Goal: Information Seeking & Learning: Compare options

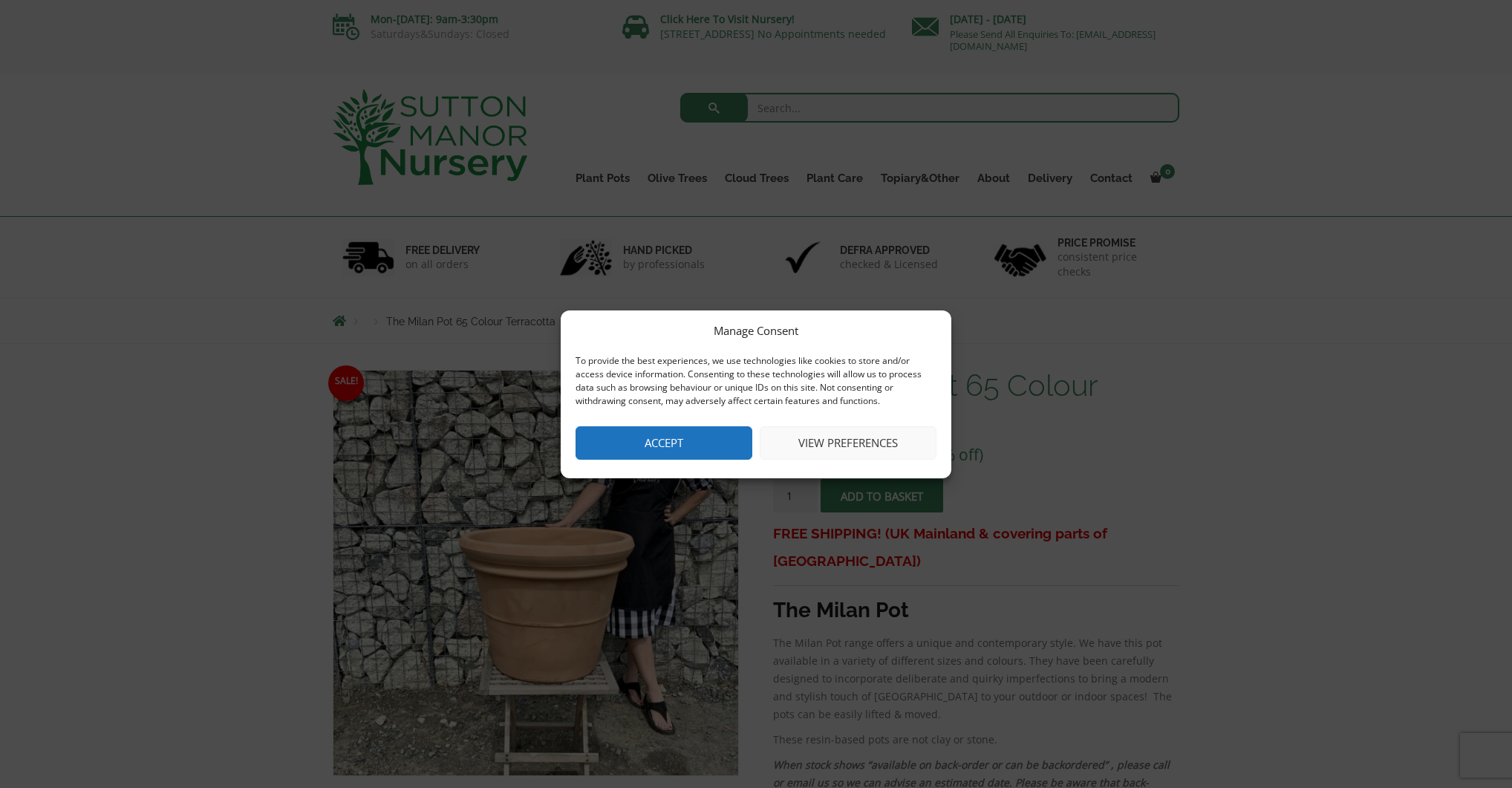
click at [694, 452] on button "Accept" at bounding box center [664, 442] width 177 height 33
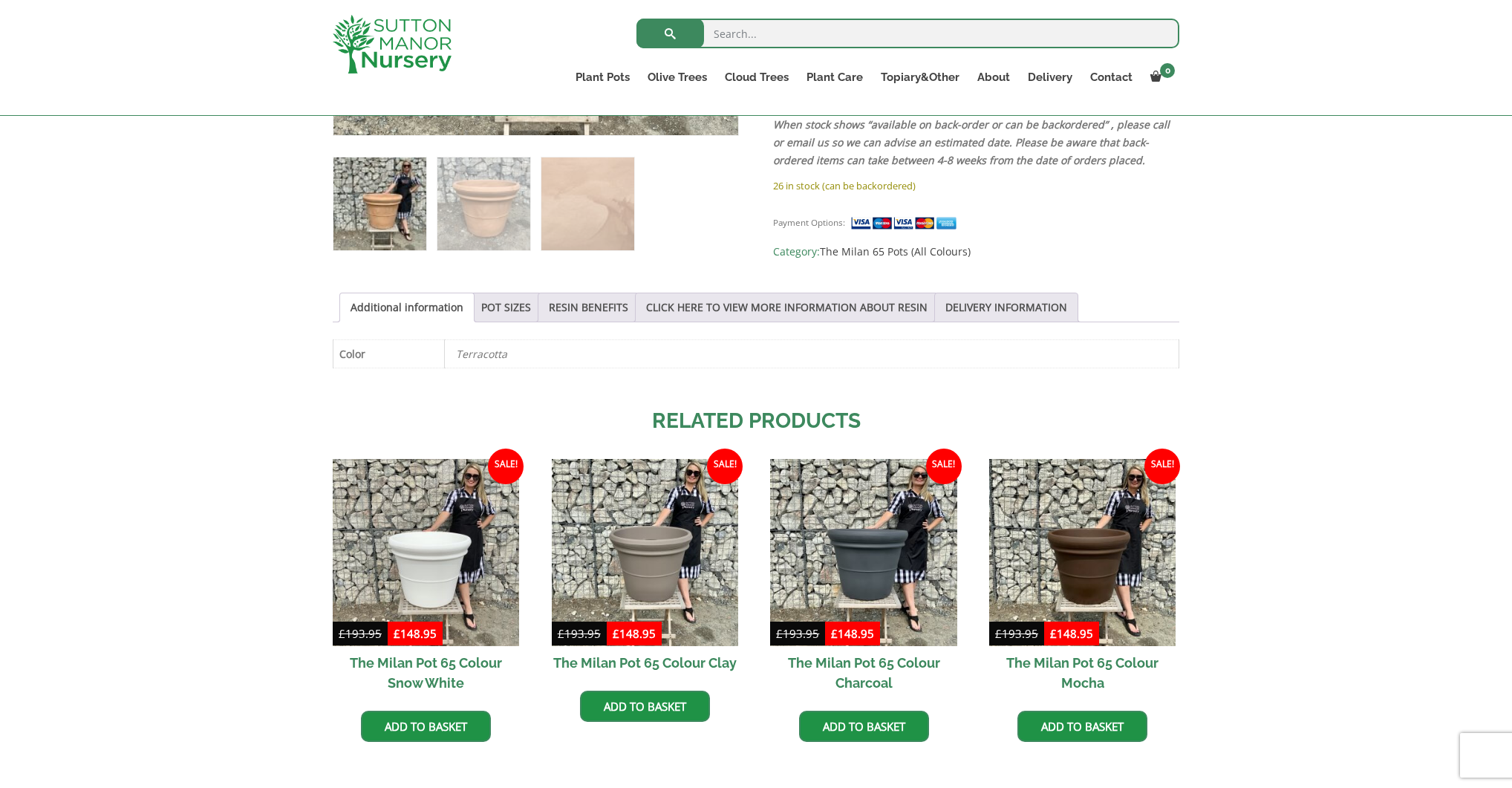
scroll to position [616, 0]
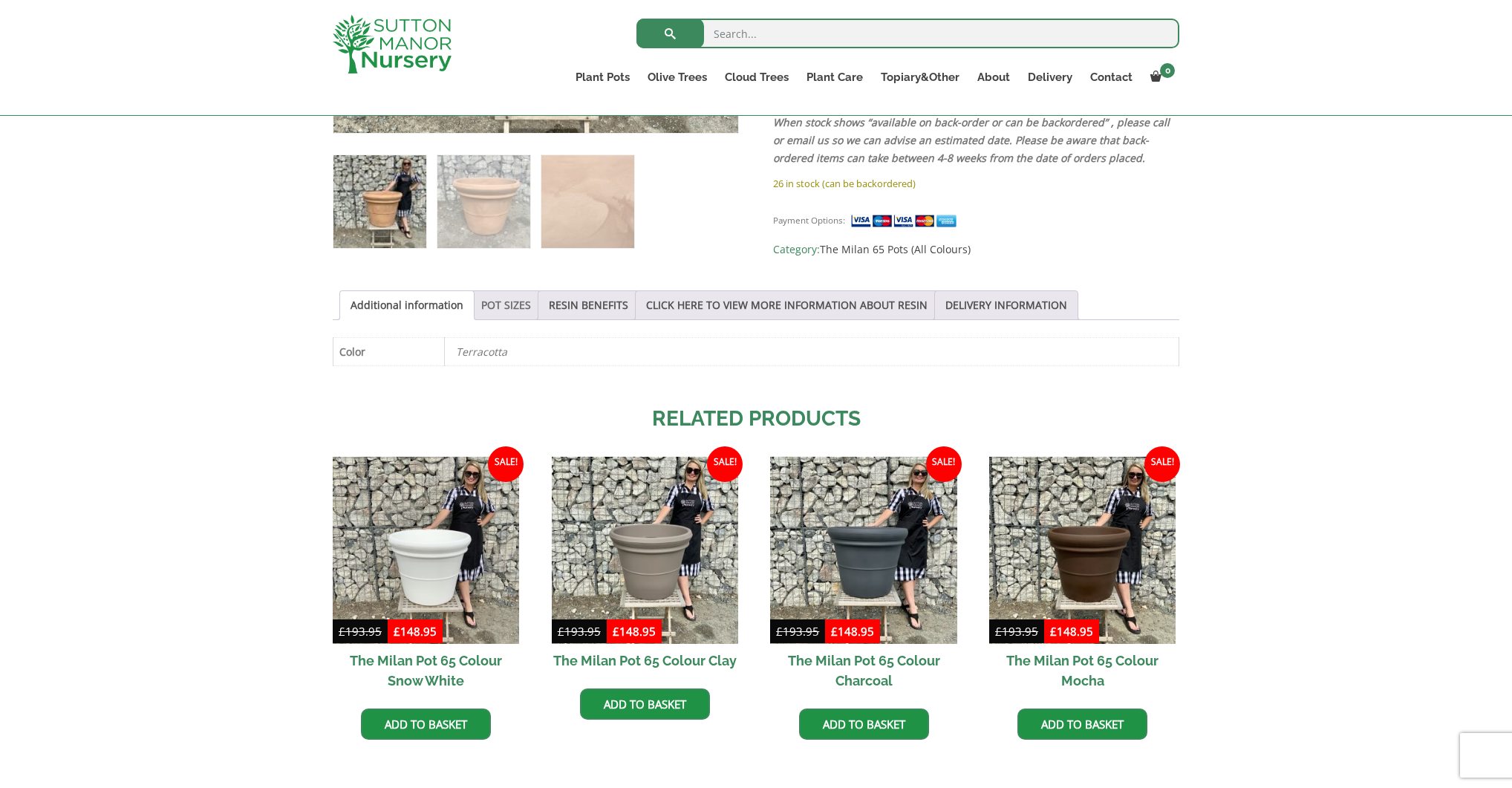
click at [508, 310] on link "POT SIZES" at bounding box center [506, 305] width 50 height 28
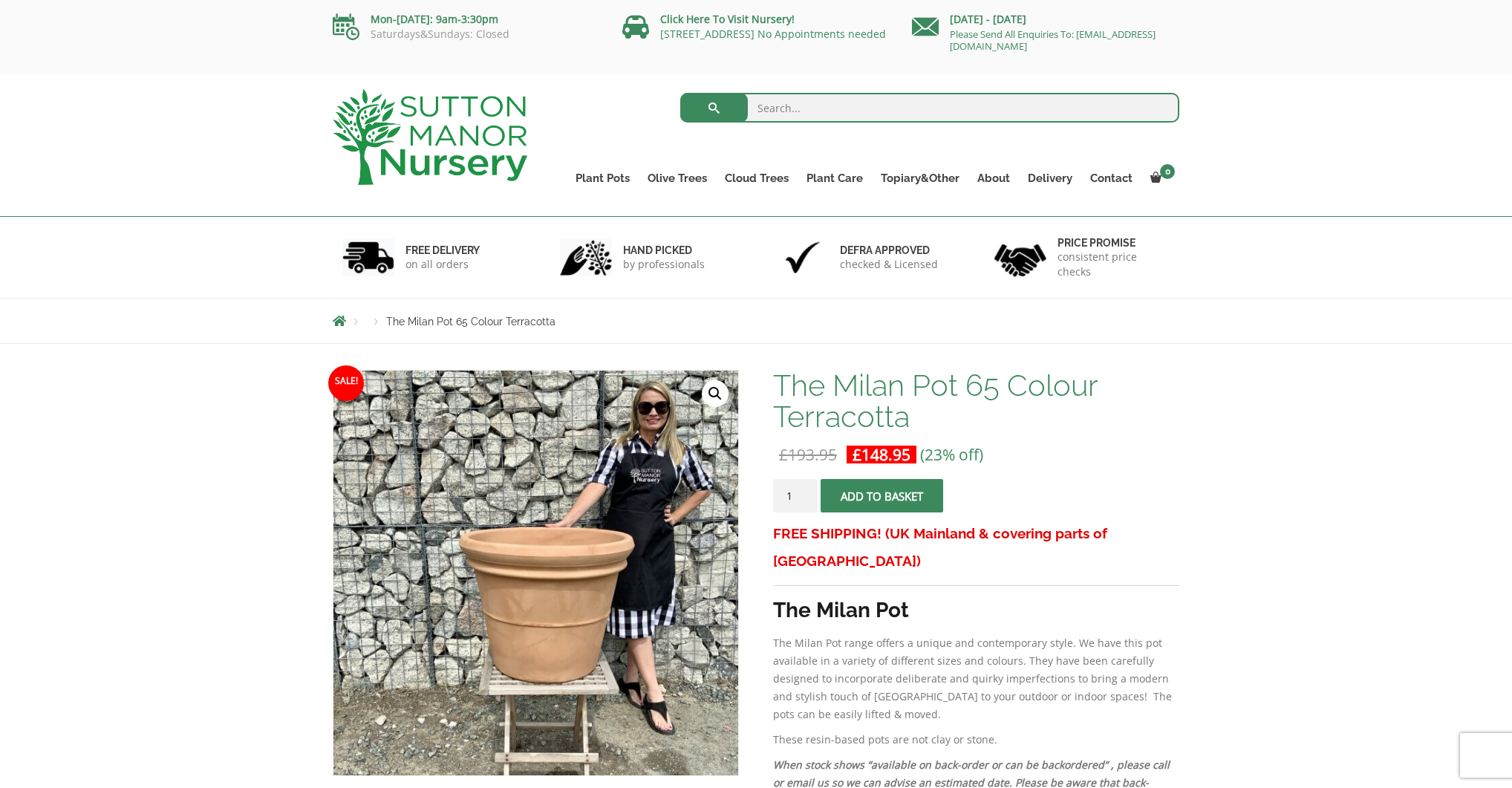
scroll to position [0, 0]
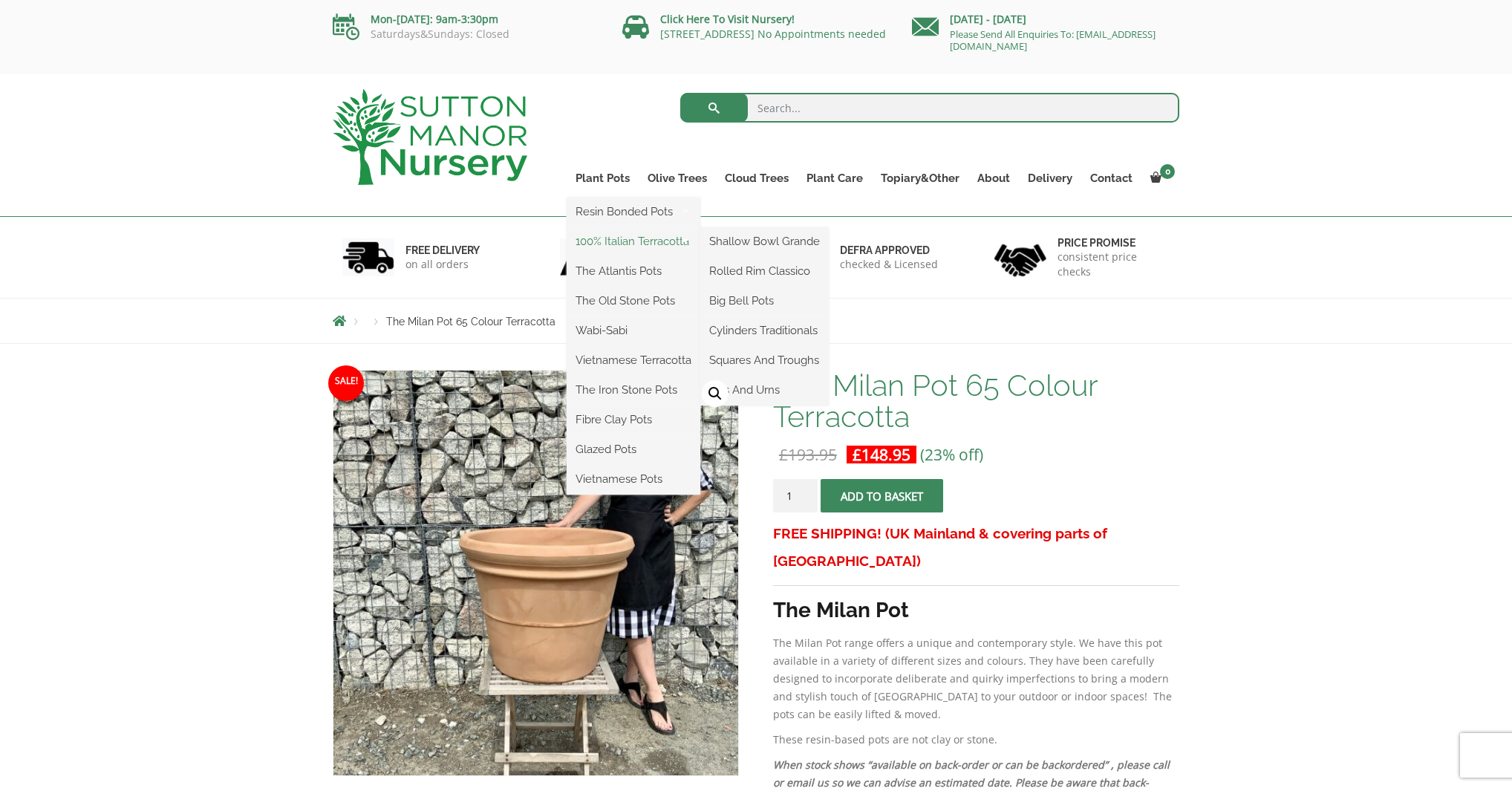
click at [673, 241] on link "100% Italian Terracotta" at bounding box center [634, 241] width 134 height 23
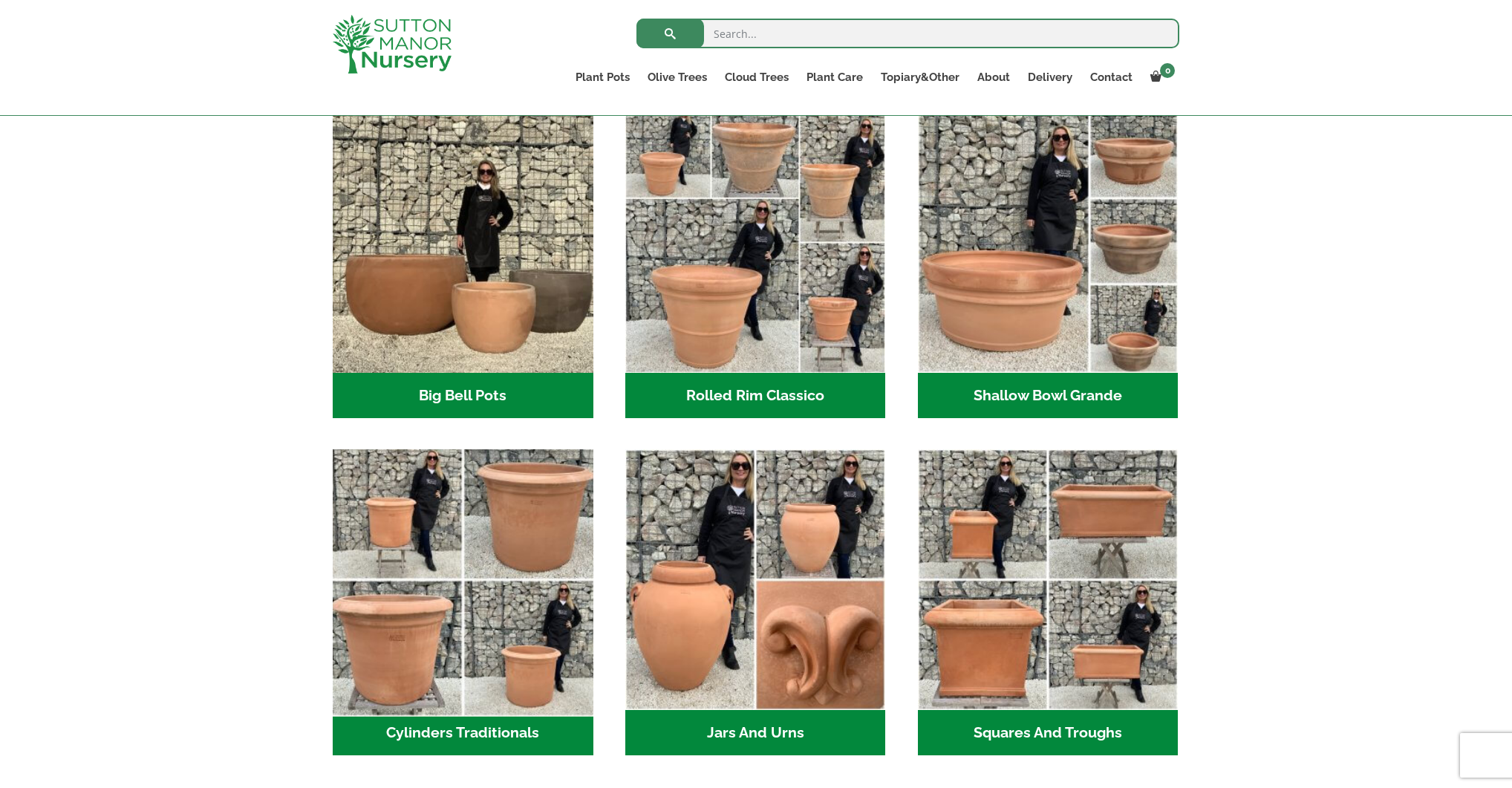
scroll to position [479, 0]
click at [535, 543] on img "Visit product category Cylinders Traditionals" at bounding box center [463, 579] width 273 height 273
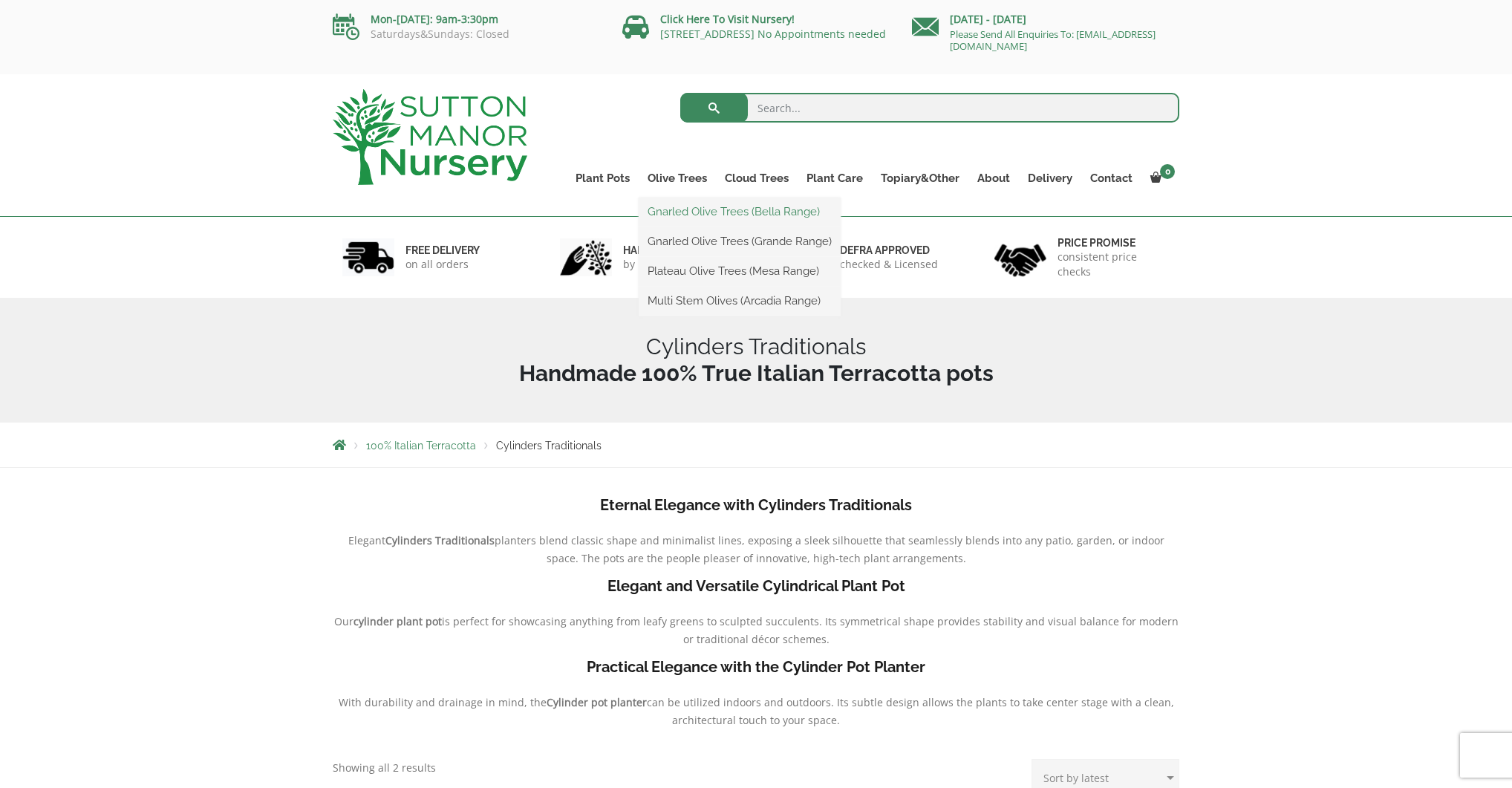
click at [692, 212] on link "Gnarled Olive Trees (Bella Range)" at bounding box center [739, 211] width 202 height 23
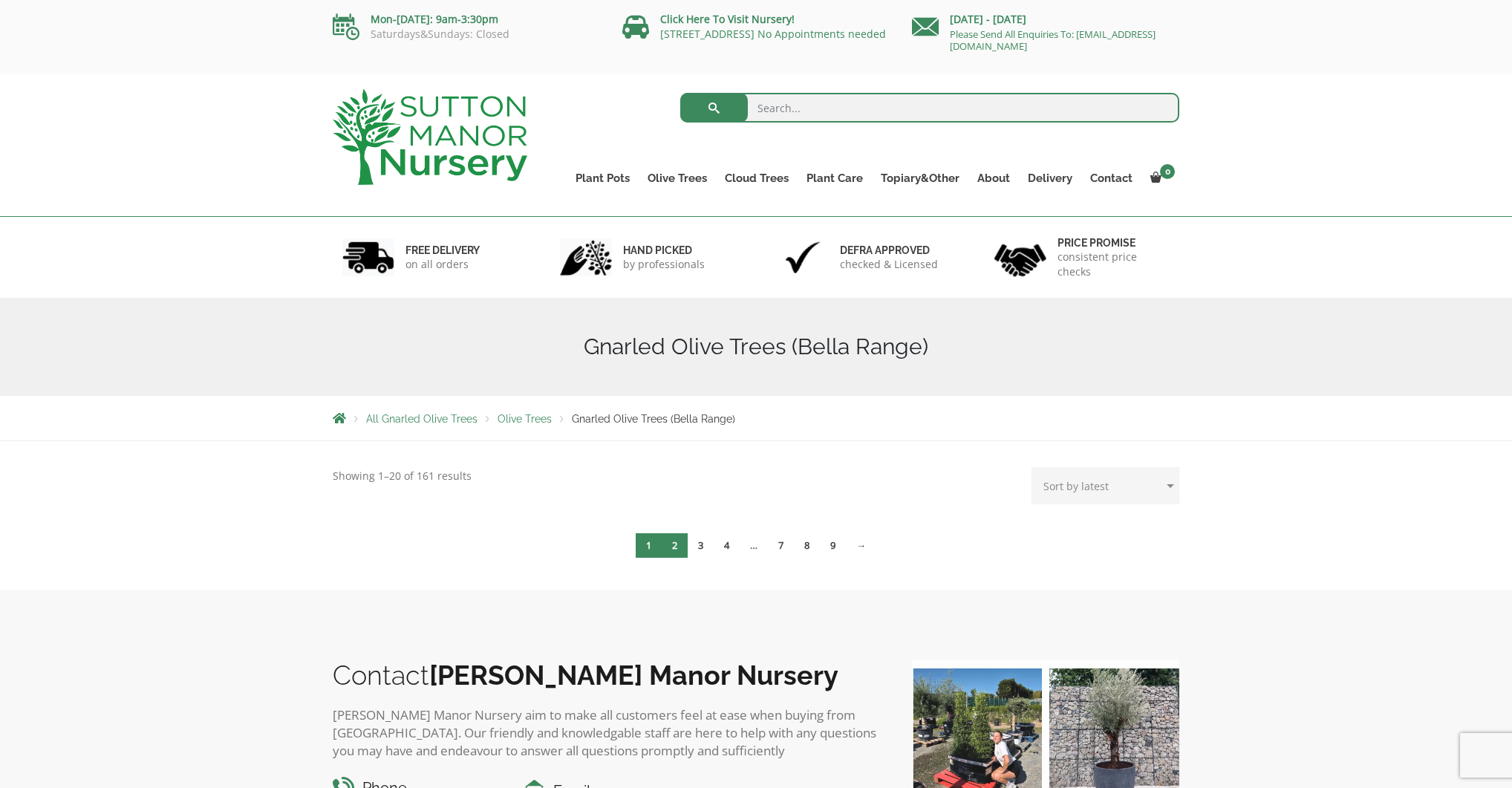
click at [673, 552] on link "2" at bounding box center [675, 545] width 26 height 24
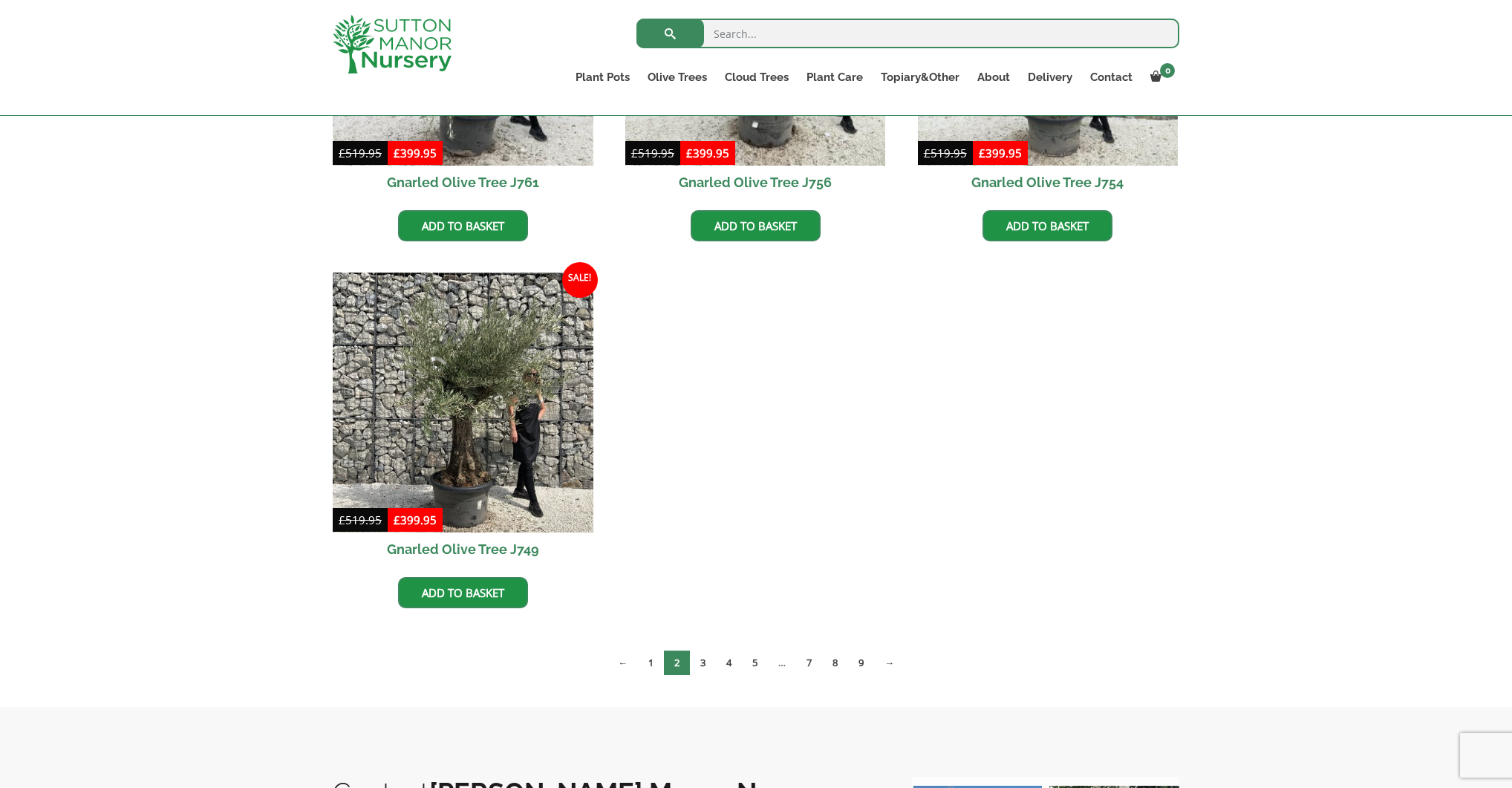
scroll to position [593, 0]
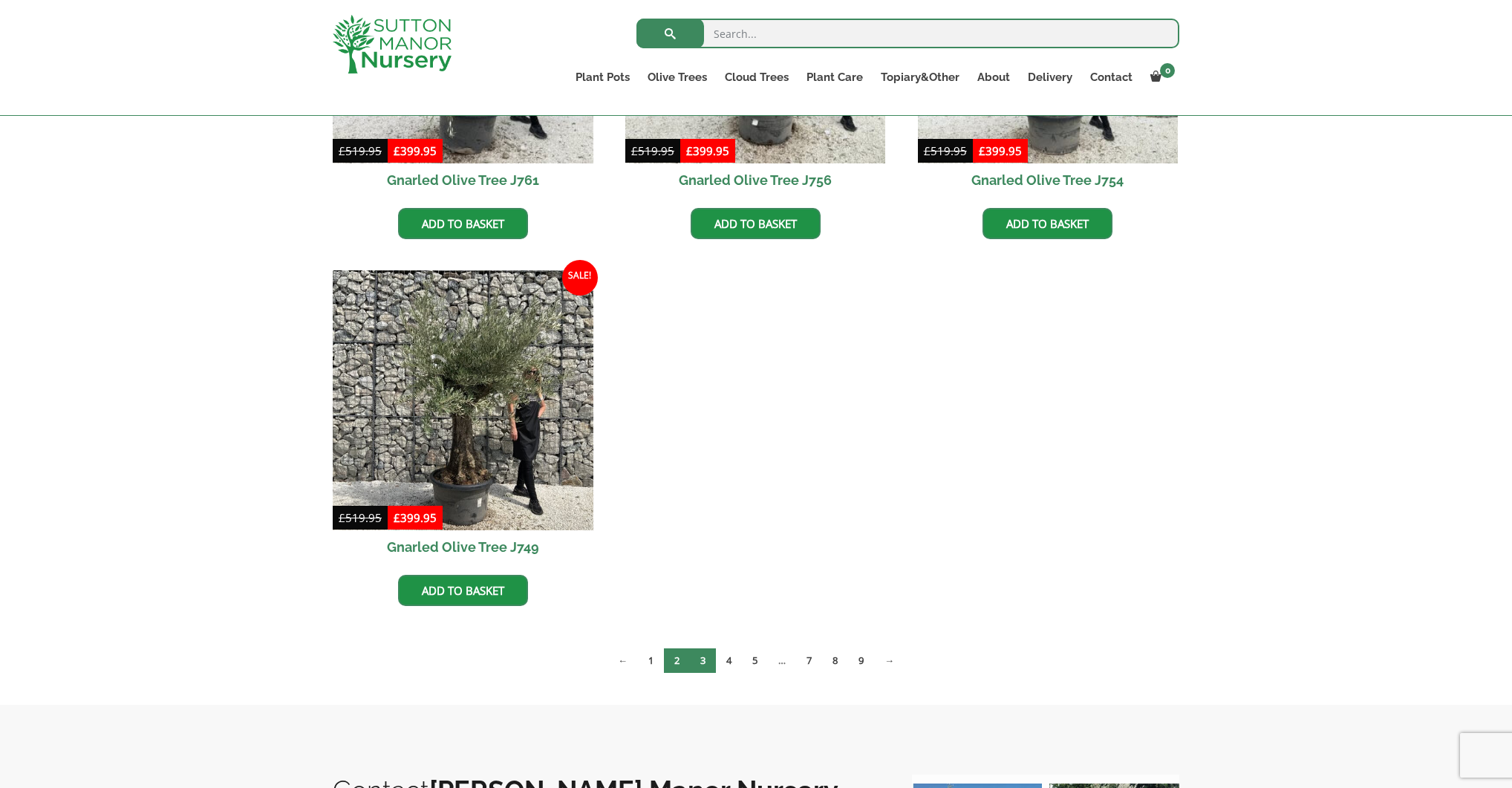
click at [702, 664] on link "3" at bounding box center [703, 660] width 26 height 24
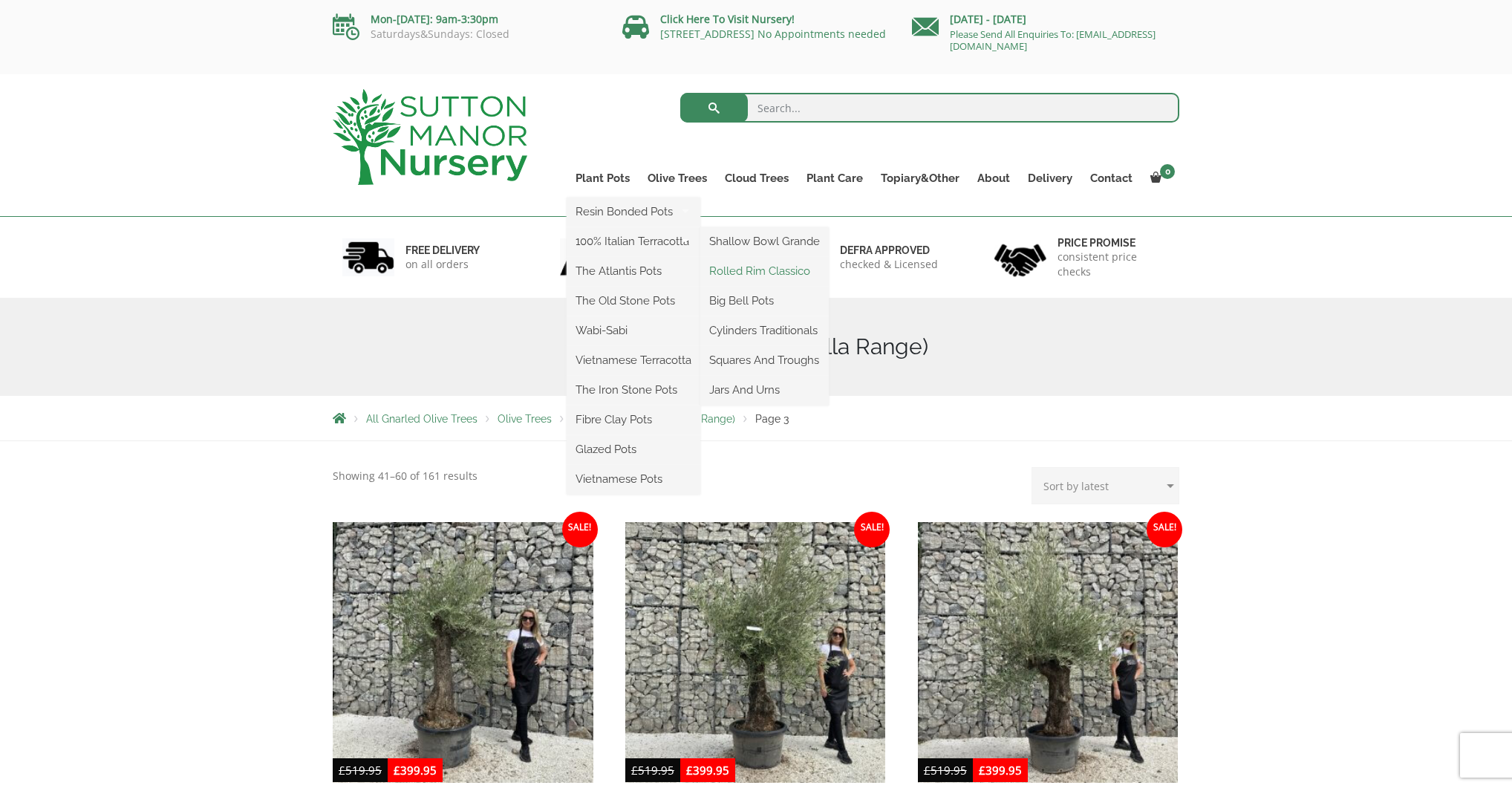
click at [779, 273] on link "Rolled Rim Classico" at bounding box center [764, 271] width 129 height 23
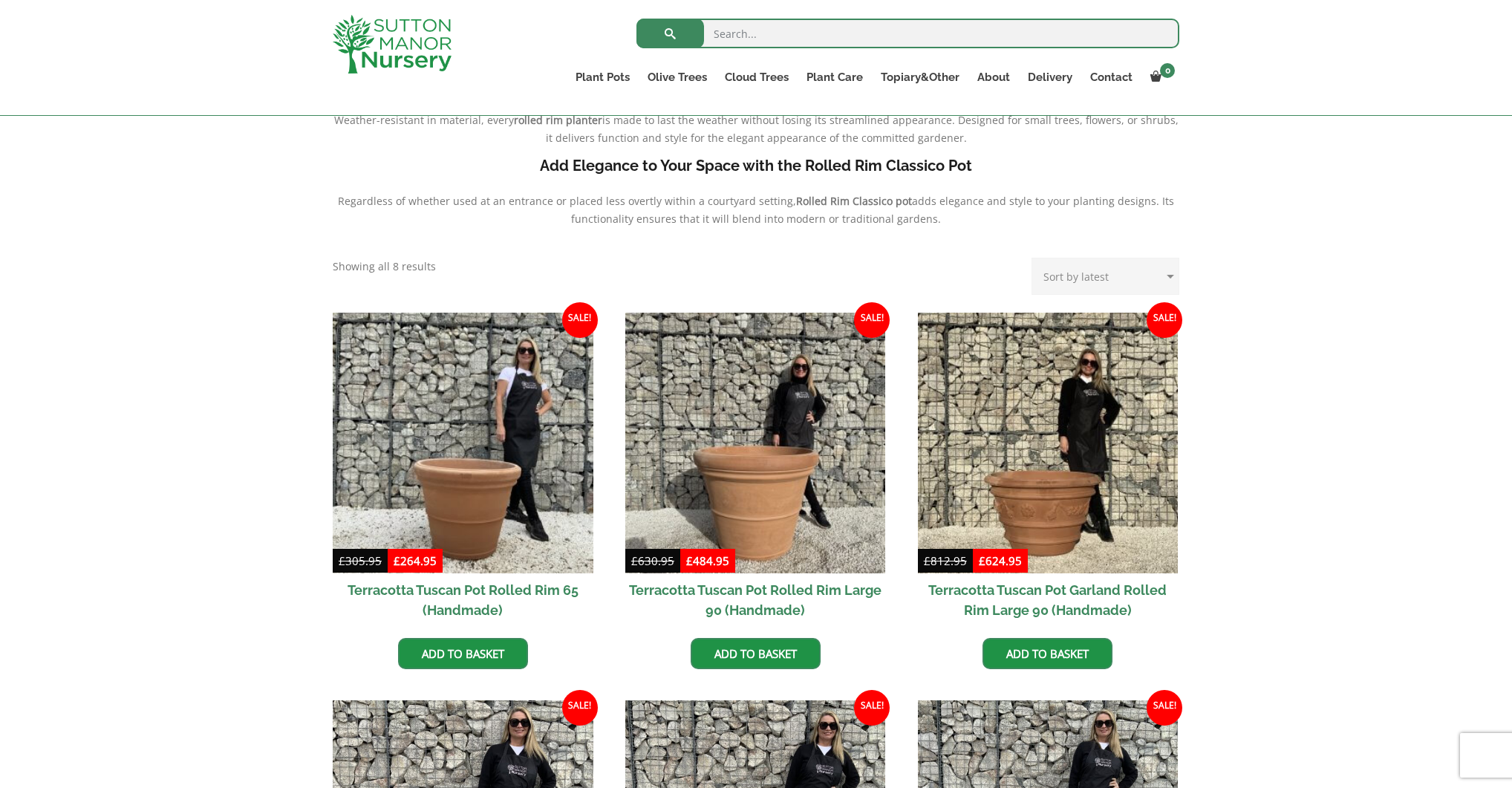
scroll to position [473, 0]
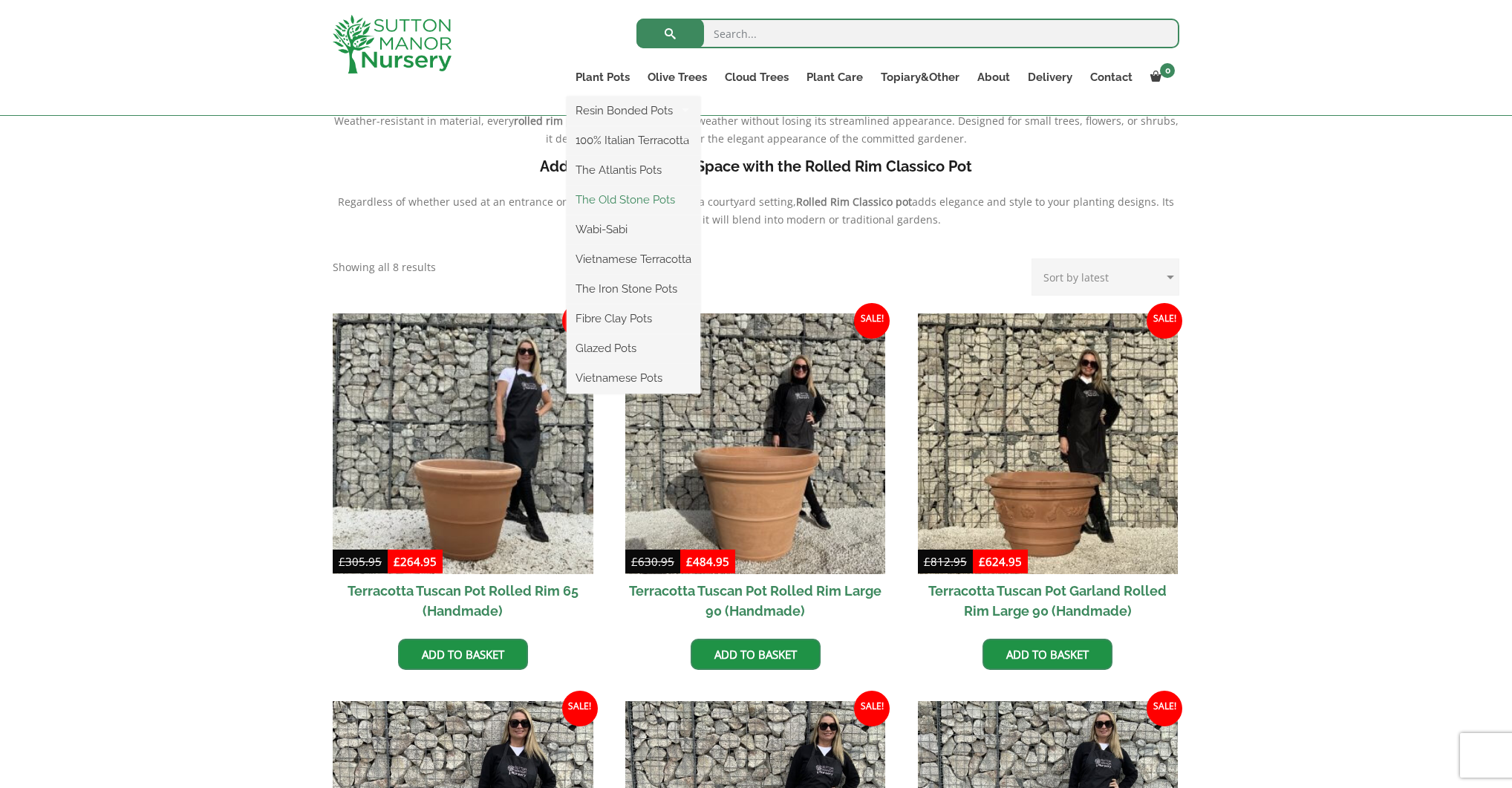
click at [643, 202] on link "The Old Stone Pots" at bounding box center [634, 199] width 134 height 23
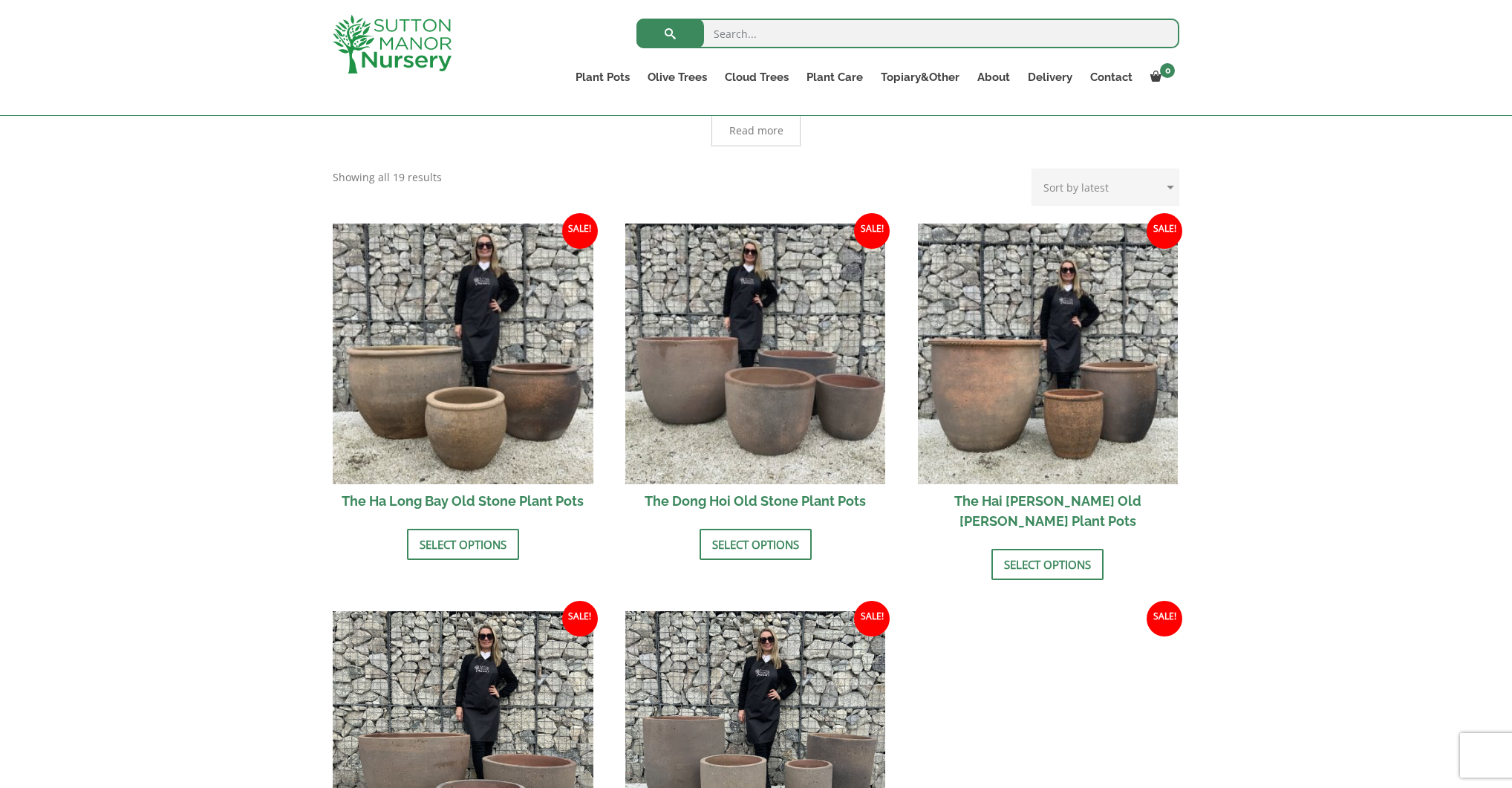
scroll to position [407, 0]
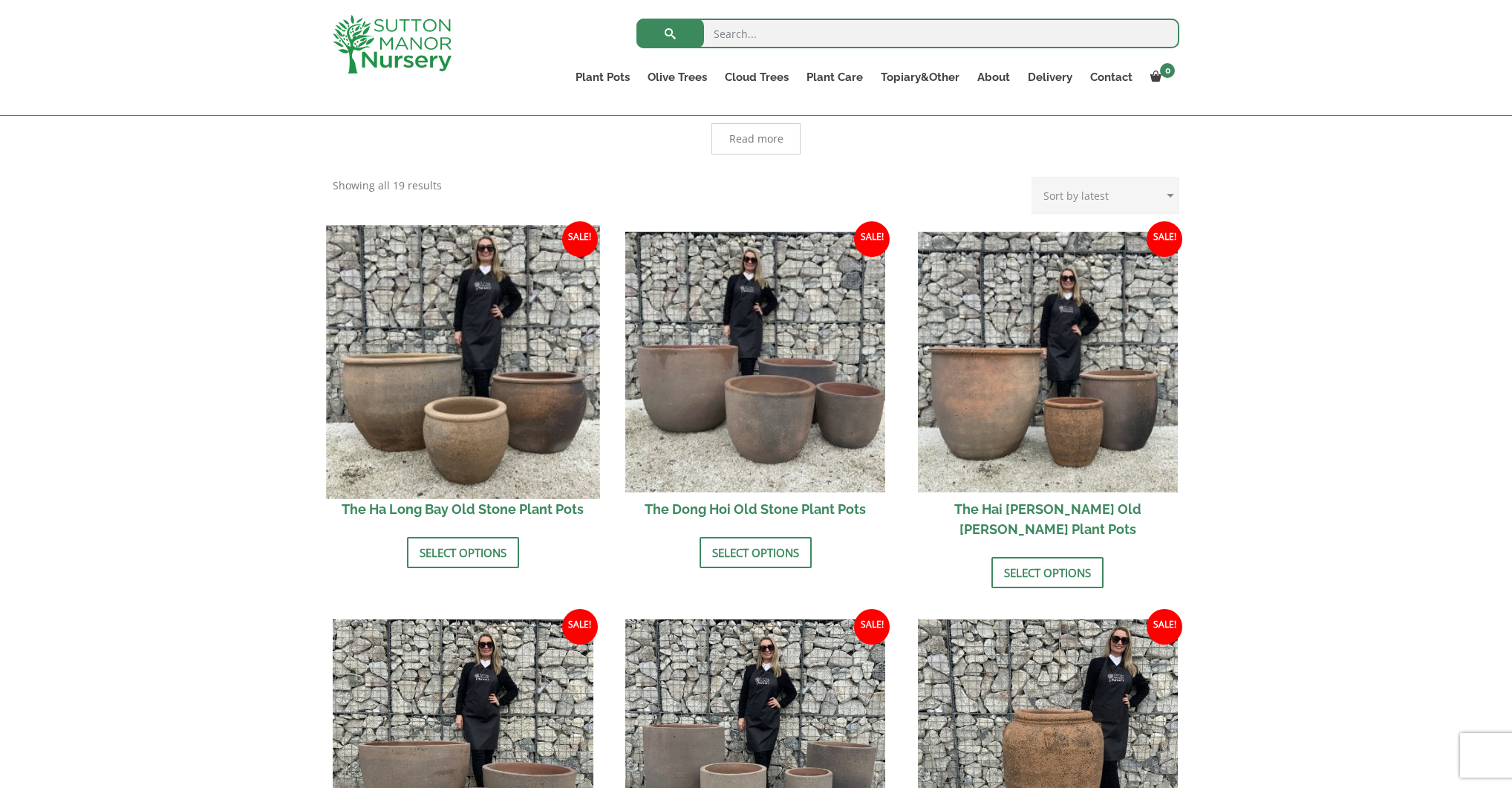
click at [482, 326] on img at bounding box center [463, 361] width 273 height 273
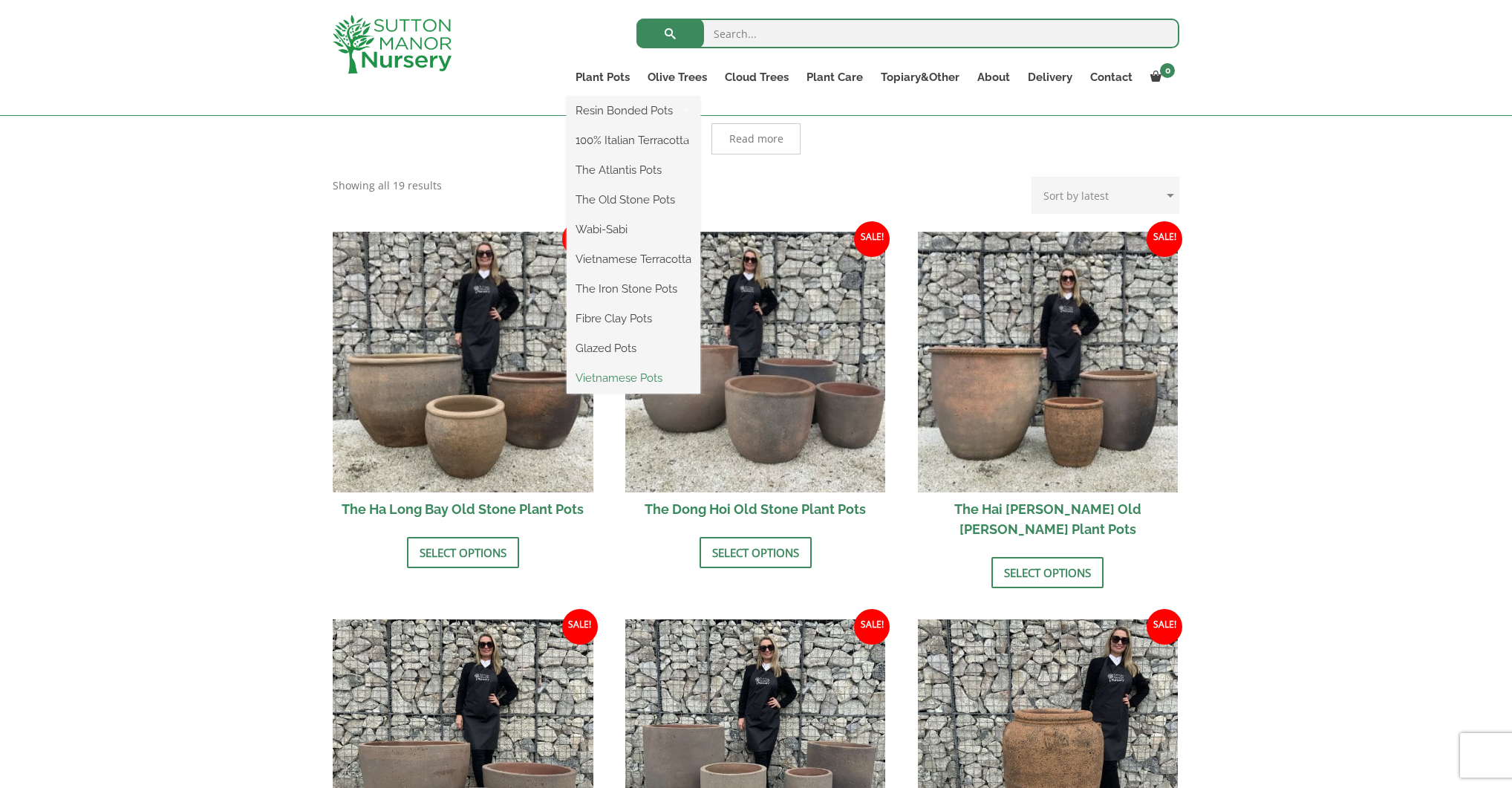
click at [647, 379] on link "Vietnamese Pots" at bounding box center [634, 378] width 134 height 23
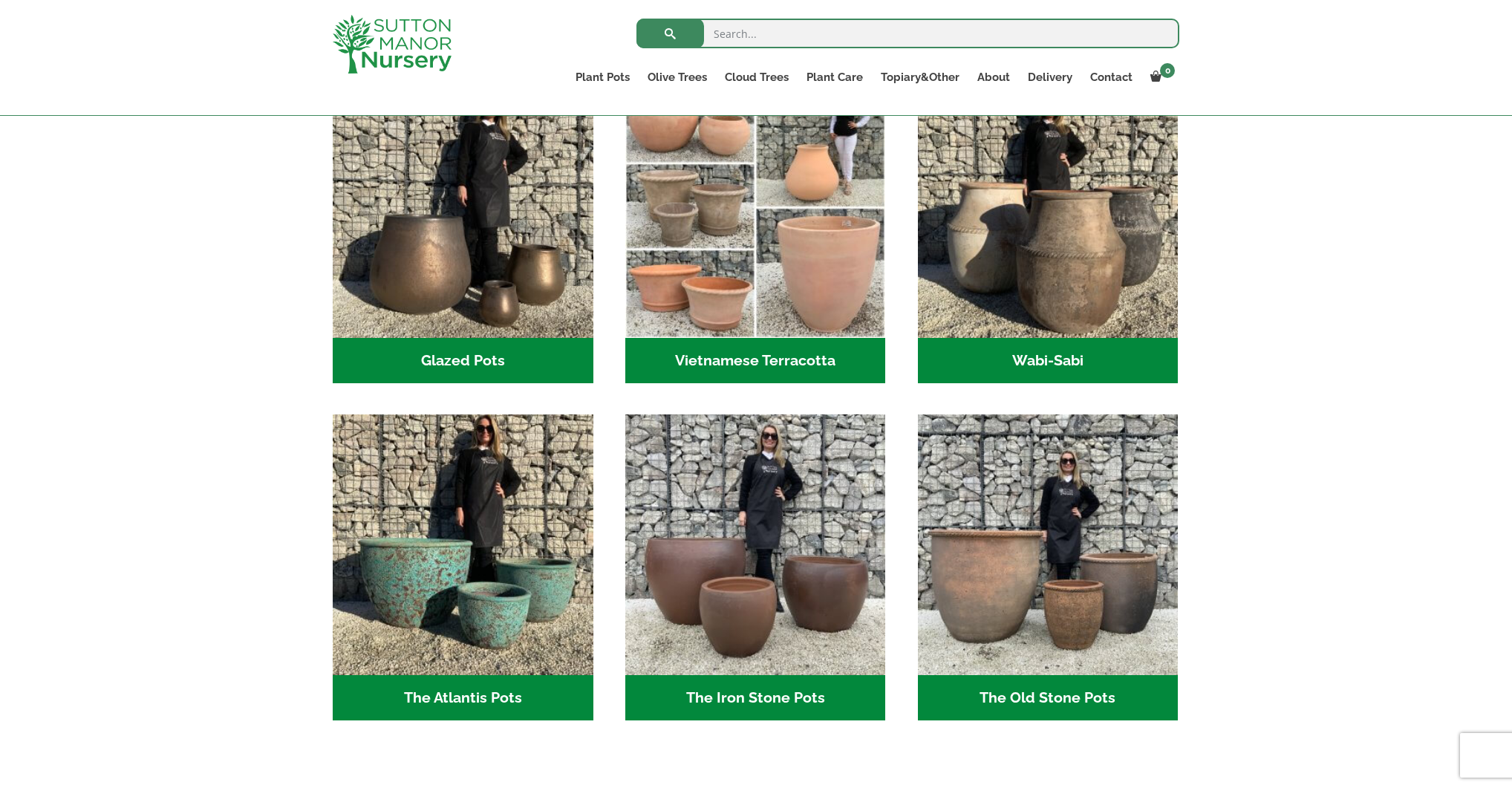
scroll to position [389, 0]
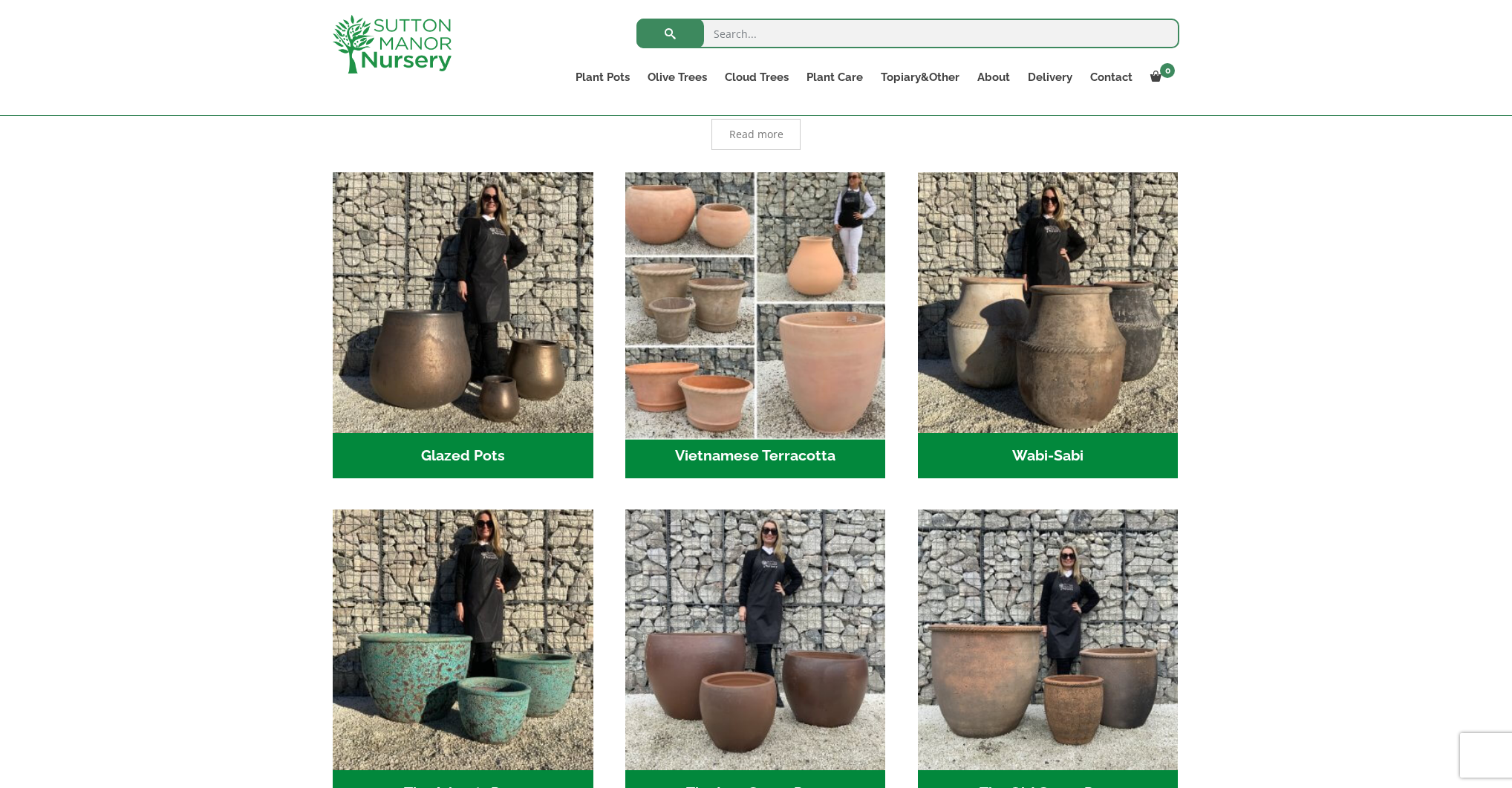
click at [706, 336] on img "Visit product category Vietnamese Terracotta" at bounding box center [755, 302] width 273 height 273
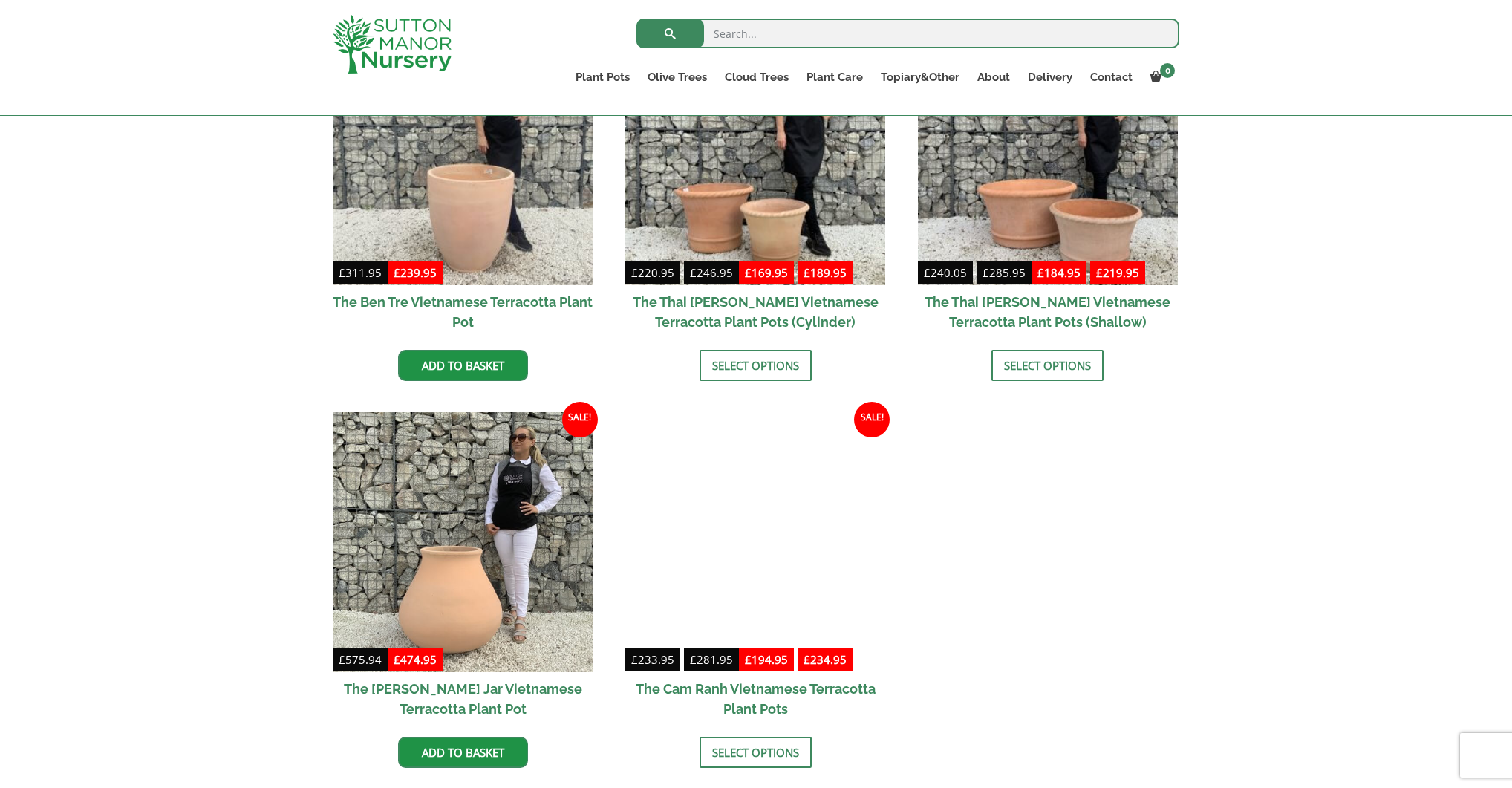
scroll to position [472, 0]
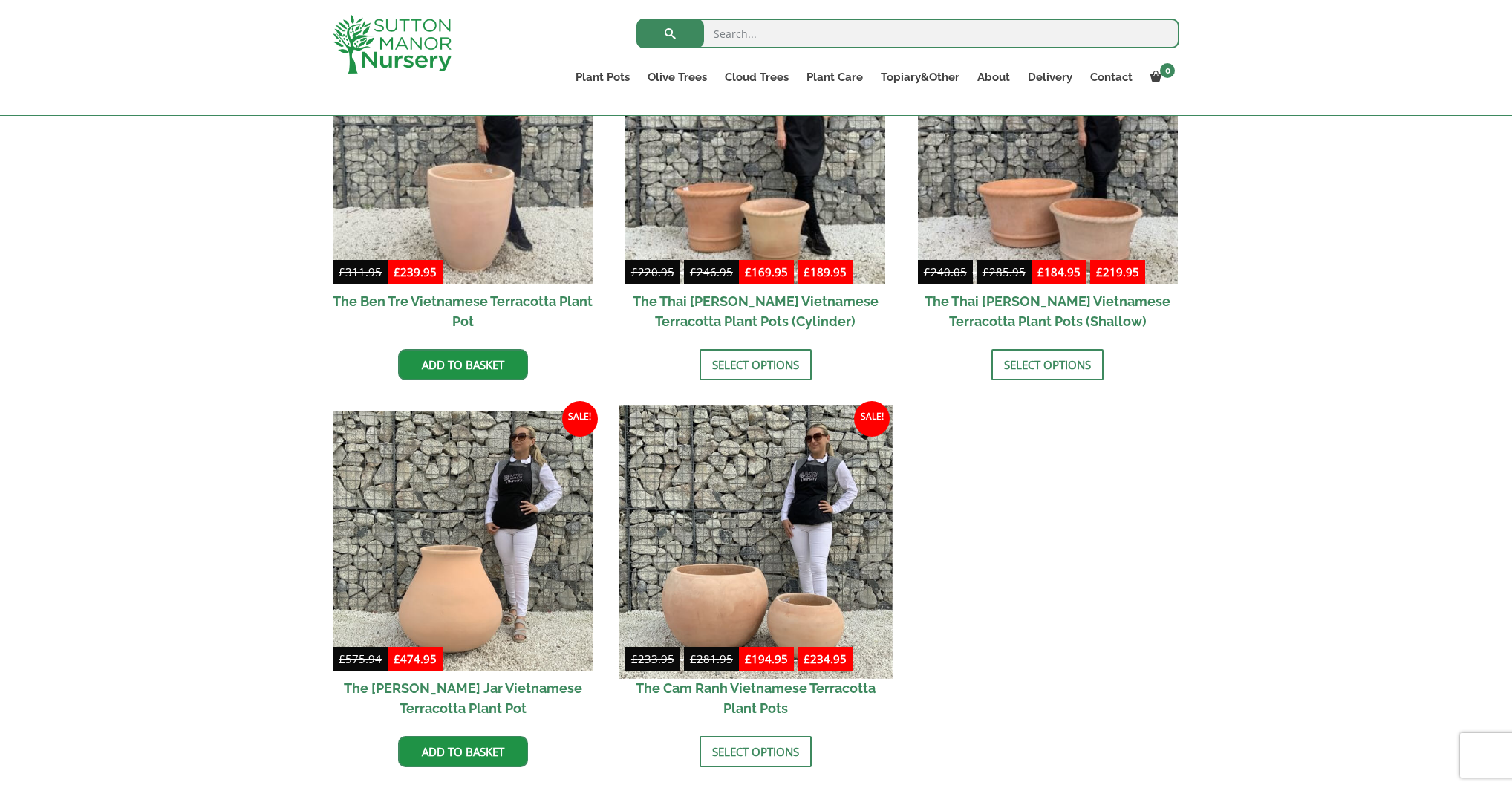
click at [752, 551] on img at bounding box center [755, 541] width 273 height 273
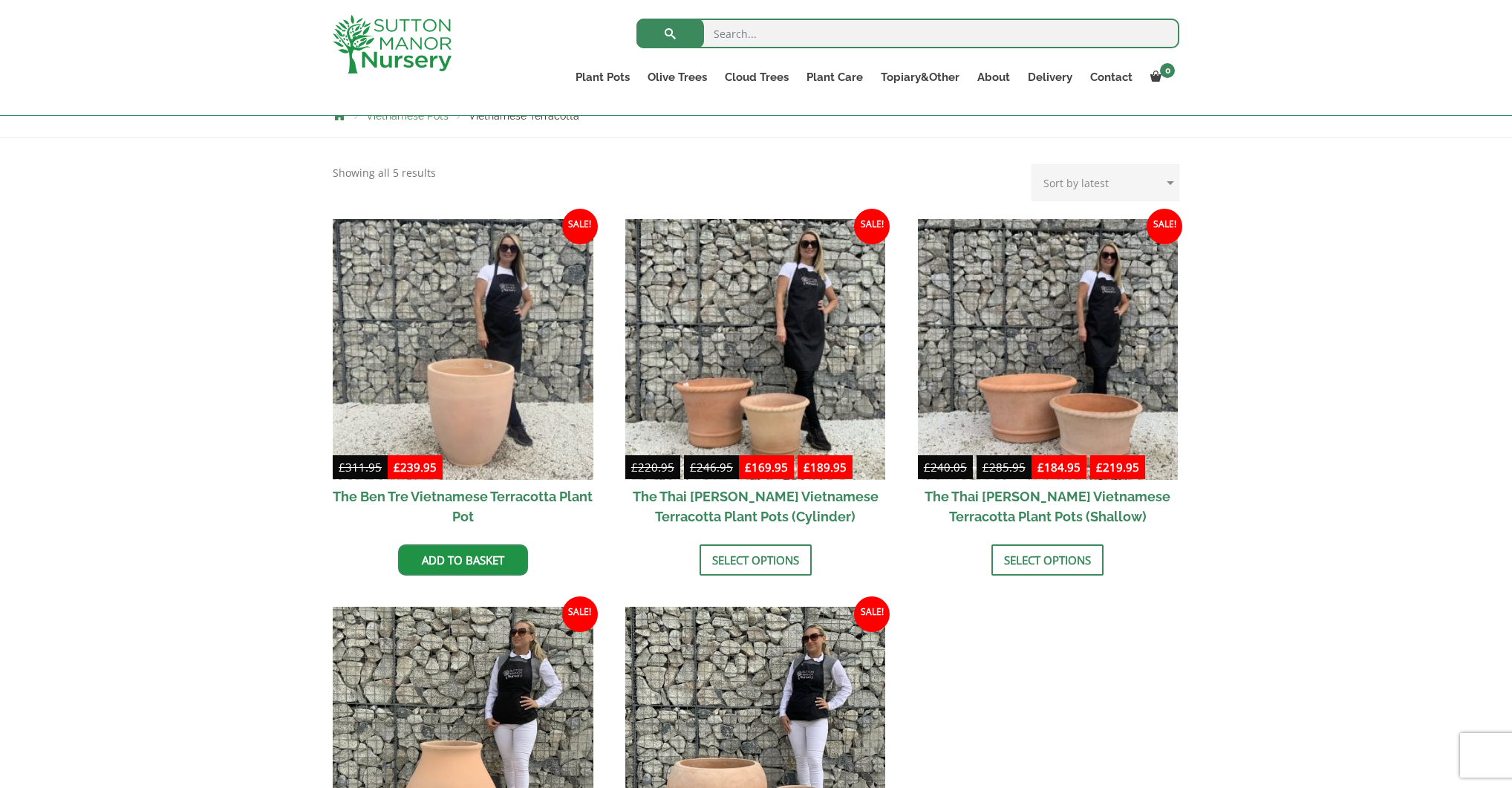
scroll to position [276, 0]
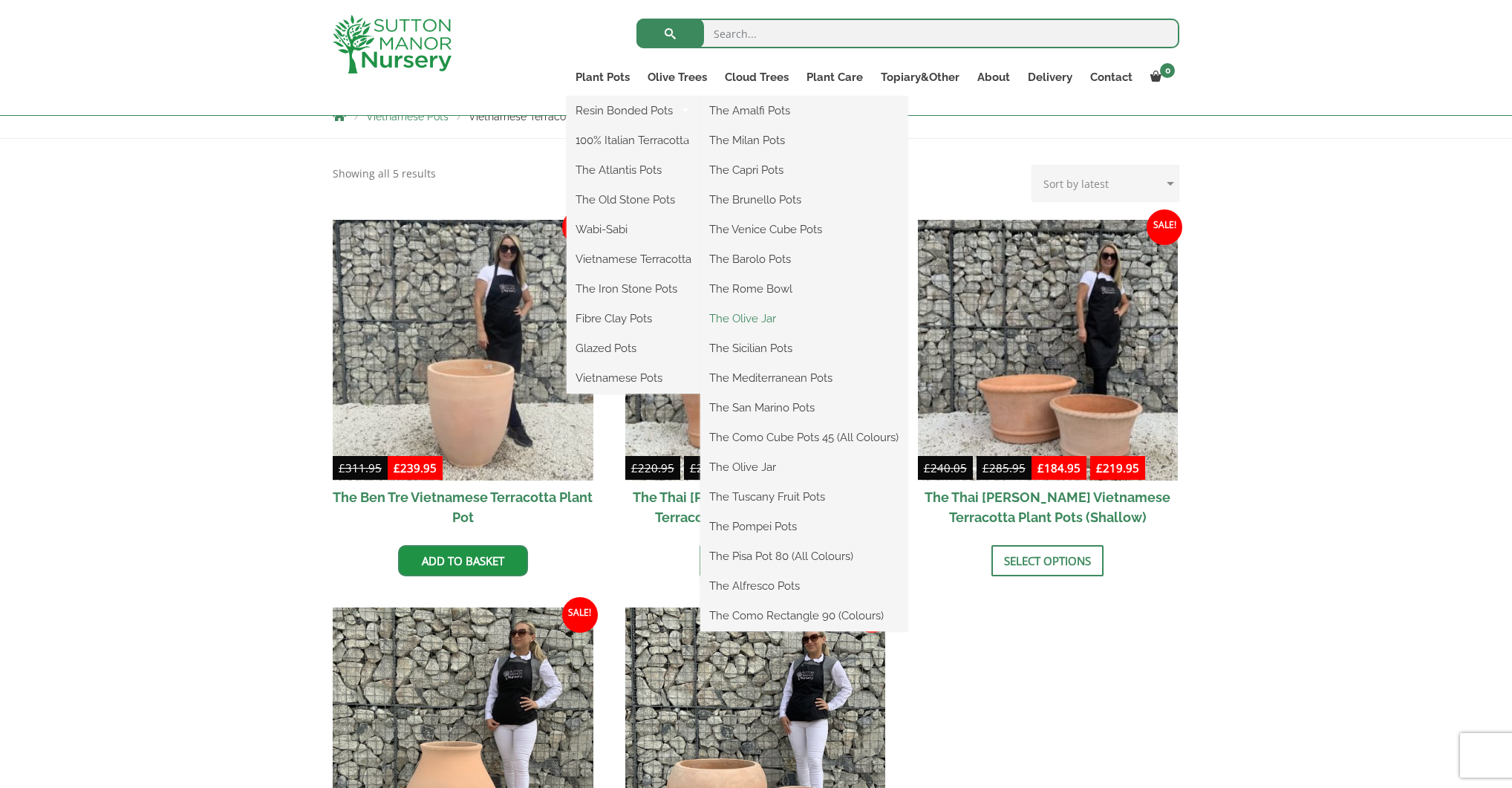
click at [776, 318] on link "The Olive Jar" at bounding box center [804, 318] width 207 height 23
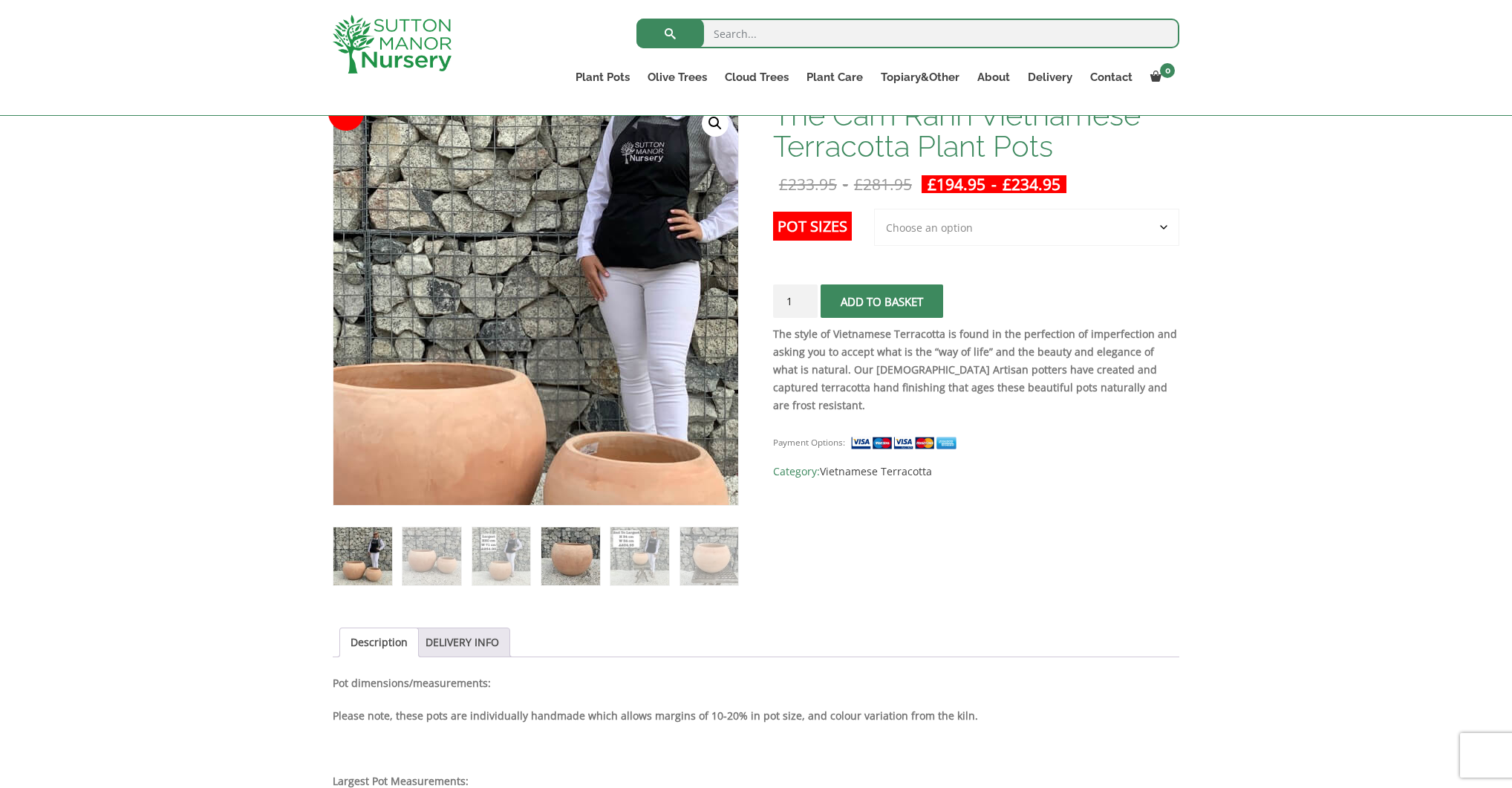
scroll to position [244, 0]
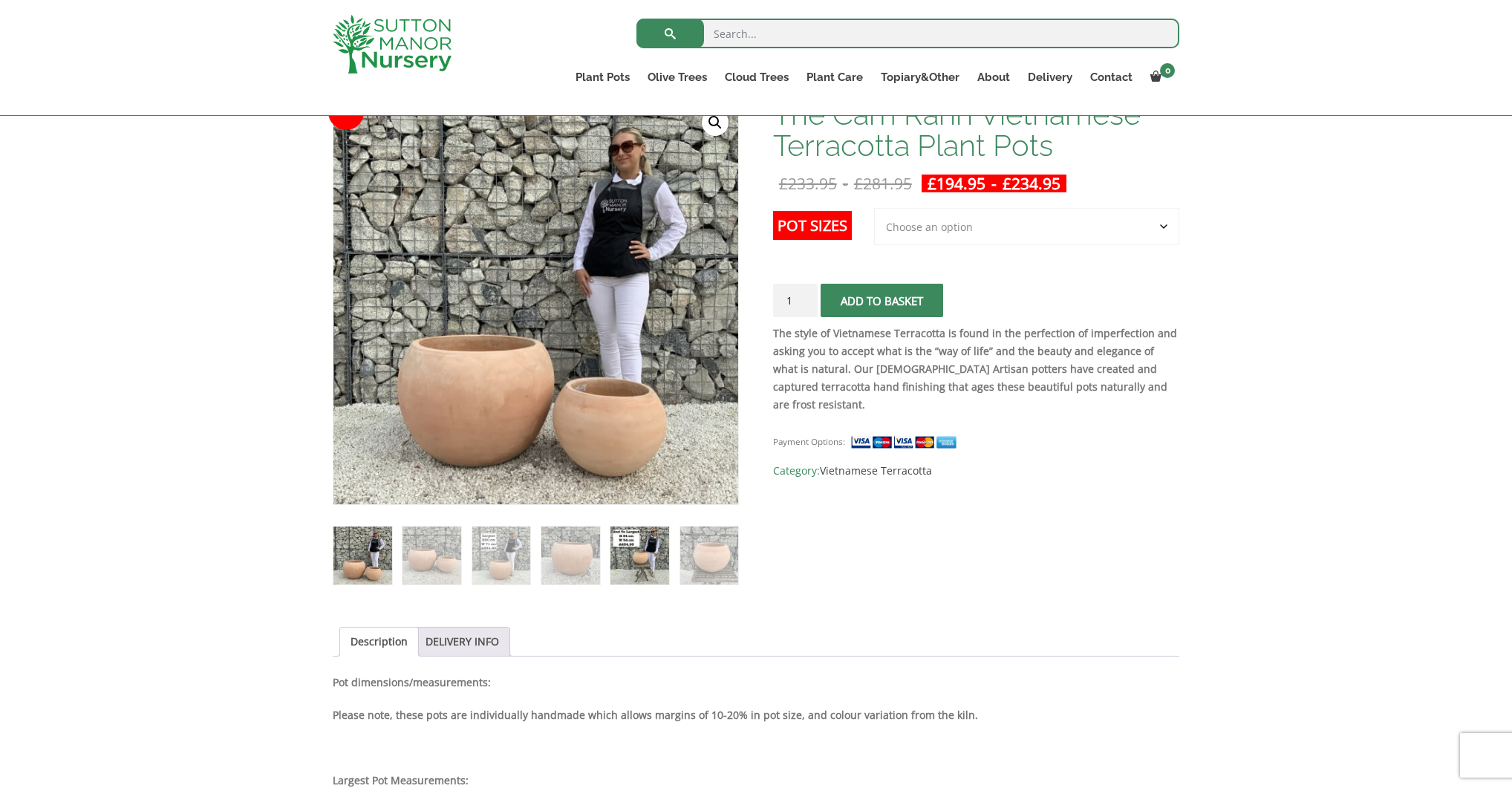
click at [642, 564] on img at bounding box center [640, 555] width 58 height 58
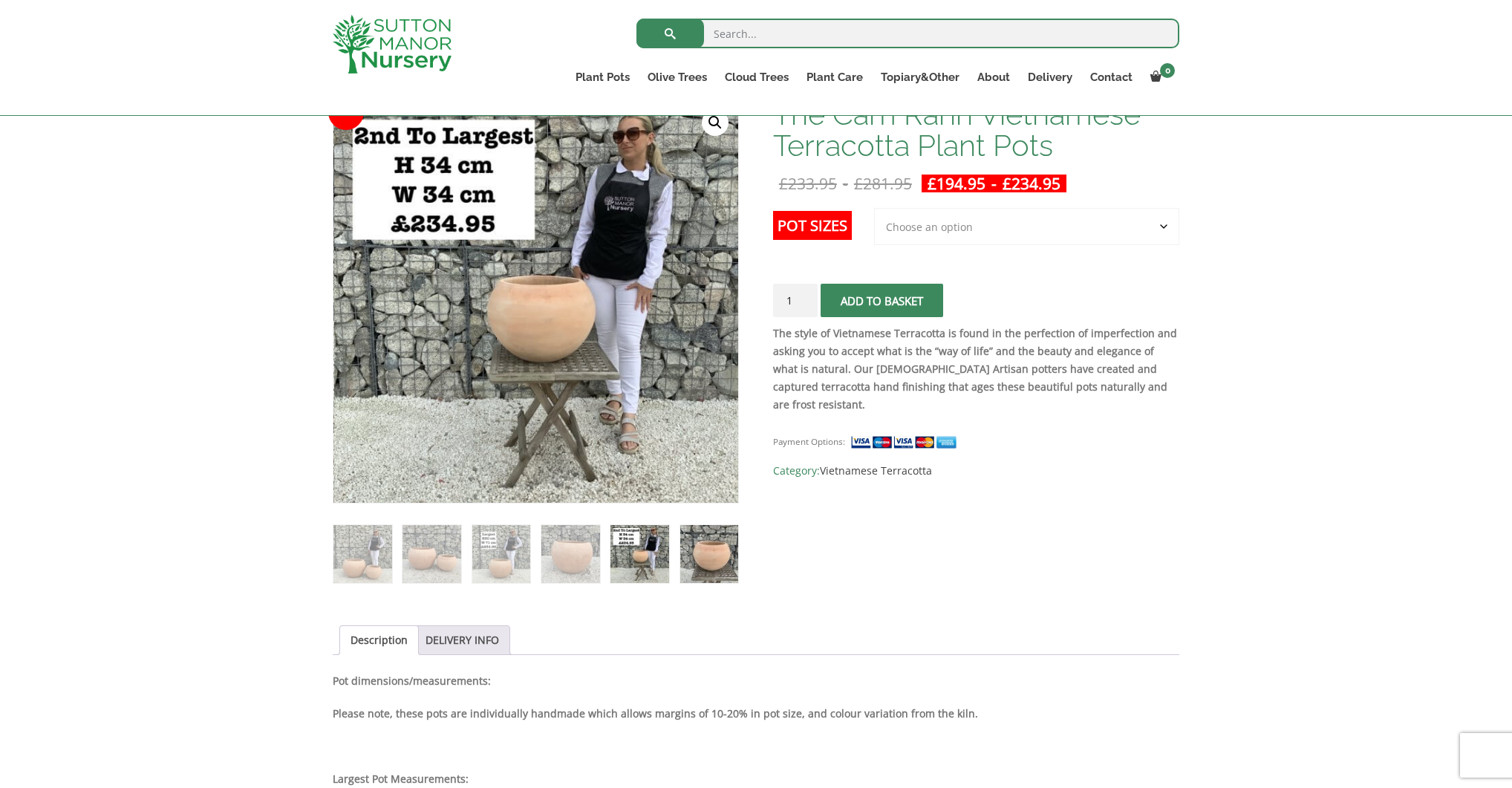
click at [710, 563] on img at bounding box center [709, 554] width 58 height 58
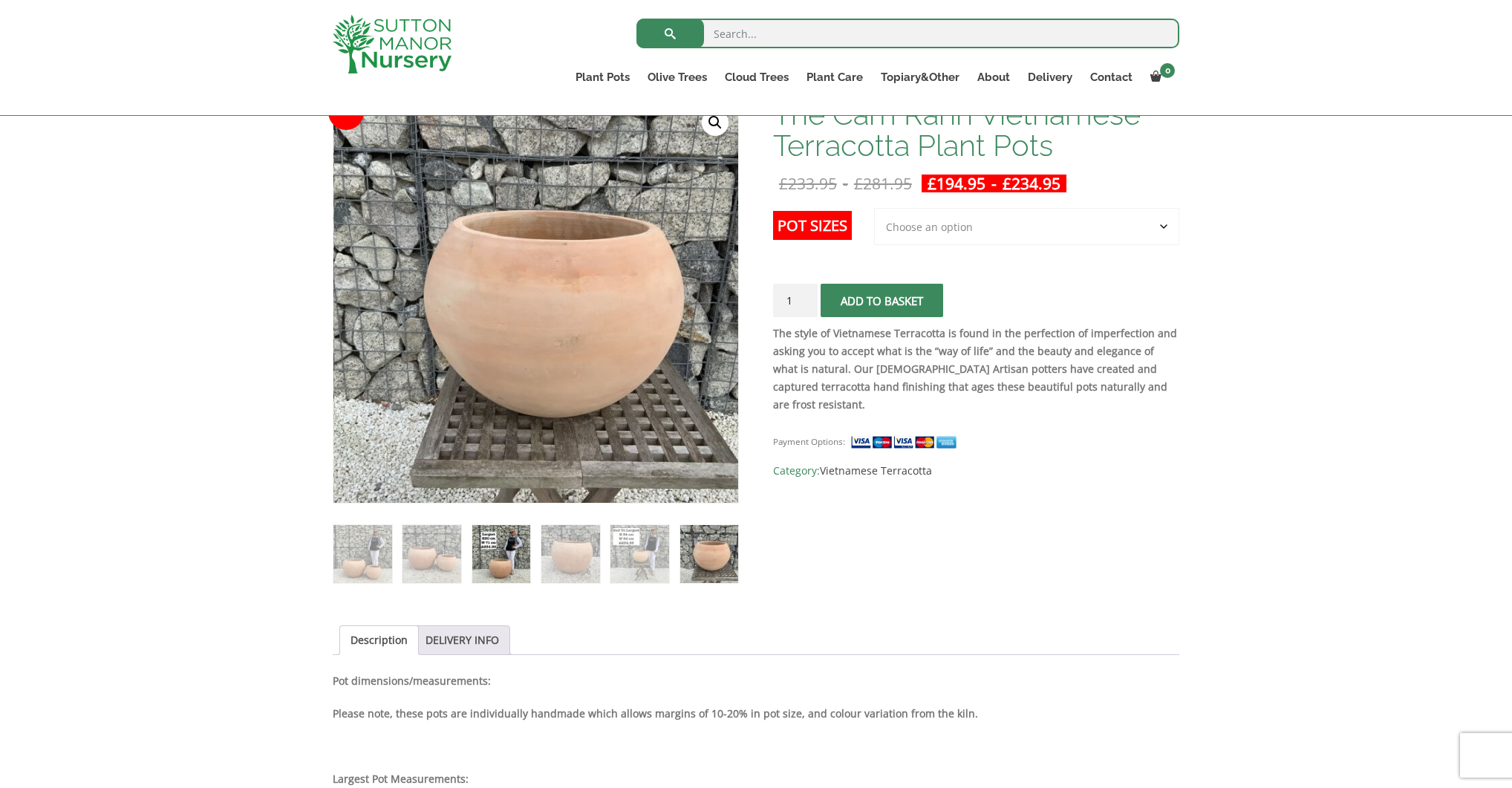
click at [502, 555] on img at bounding box center [501, 554] width 58 height 58
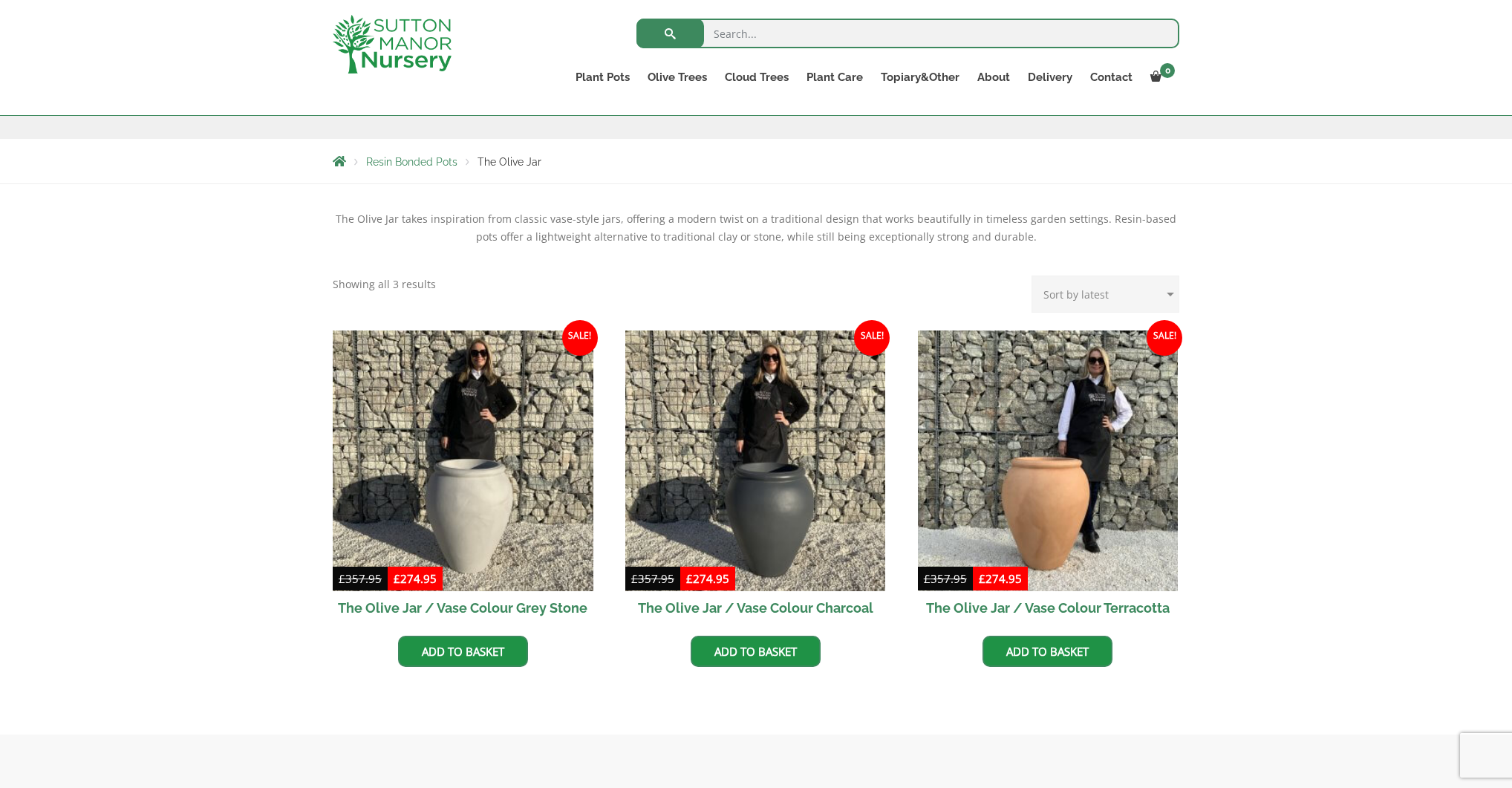
scroll to position [235, 0]
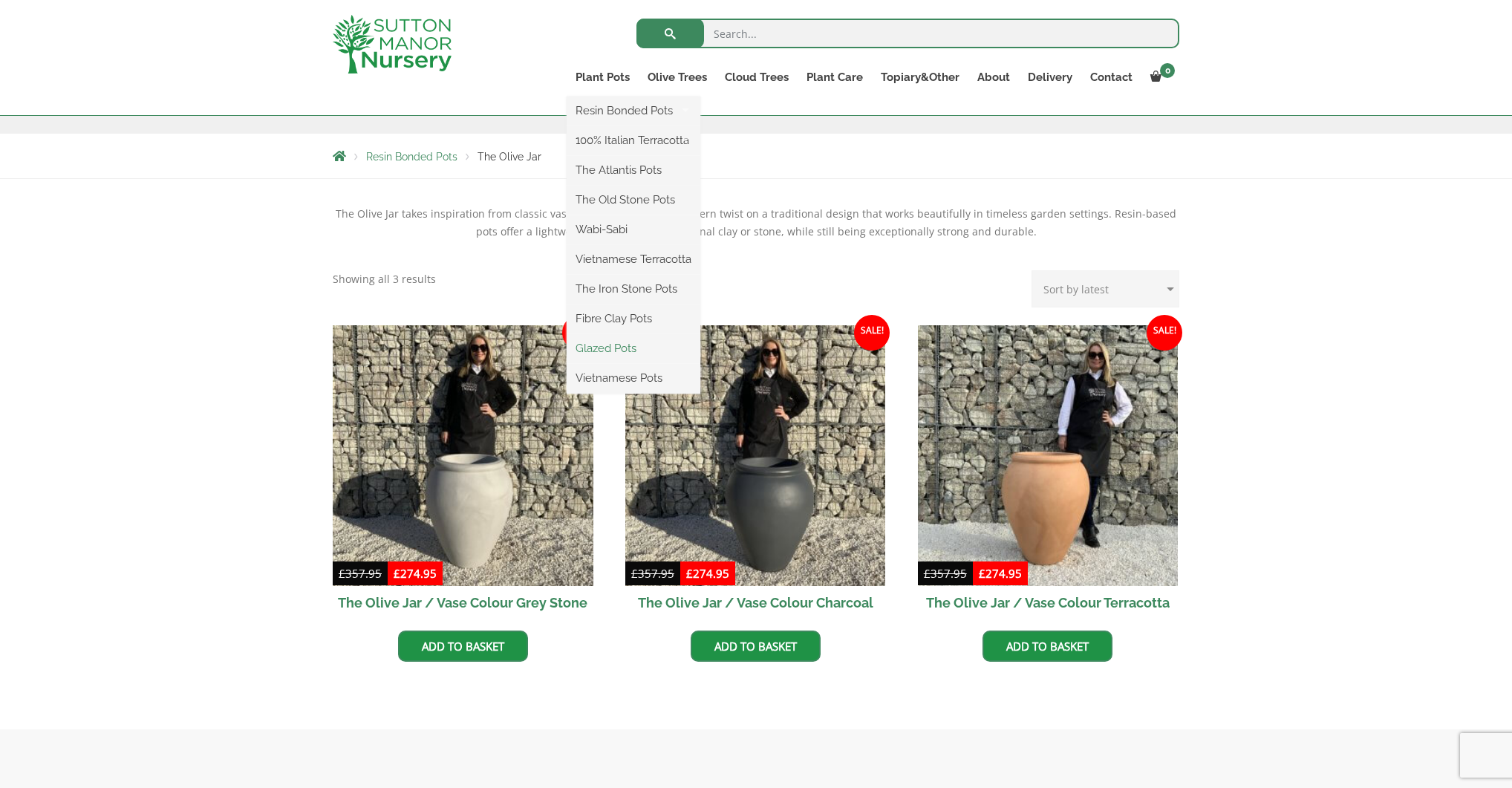
click at [627, 349] on link "Glazed Pots" at bounding box center [634, 348] width 134 height 23
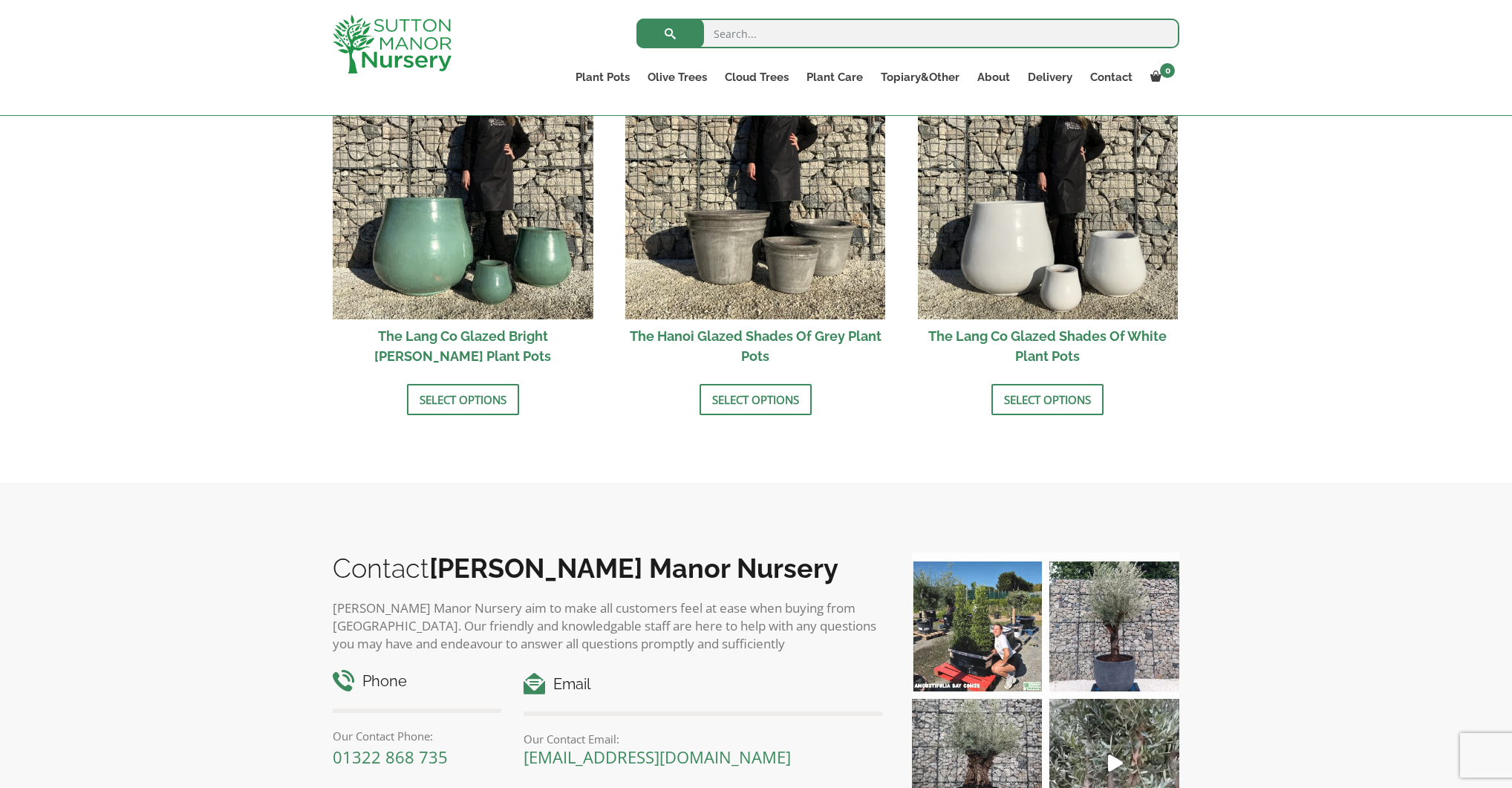
scroll to position [1613, 0]
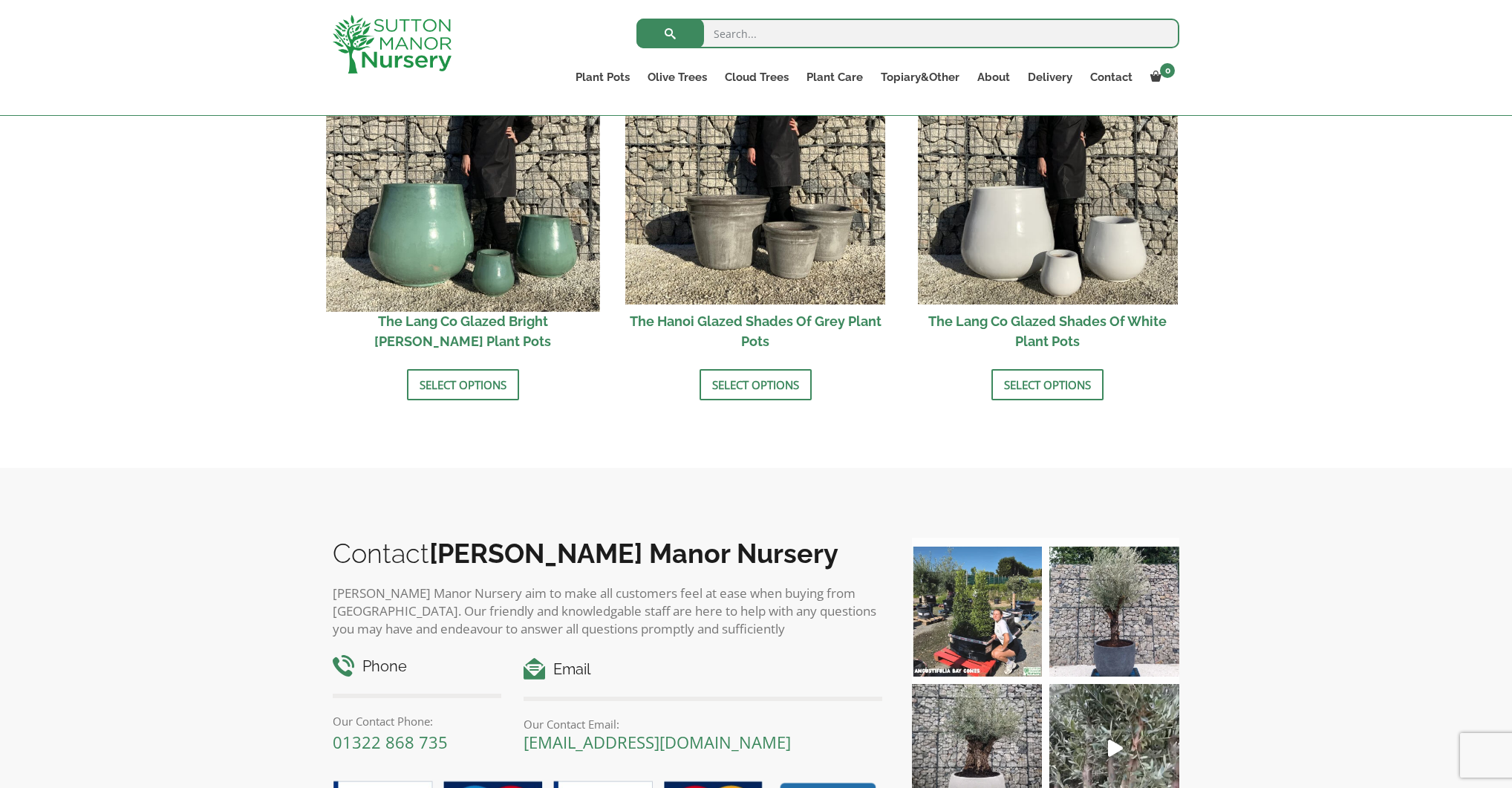
click at [432, 208] on img at bounding box center [463, 174] width 273 height 273
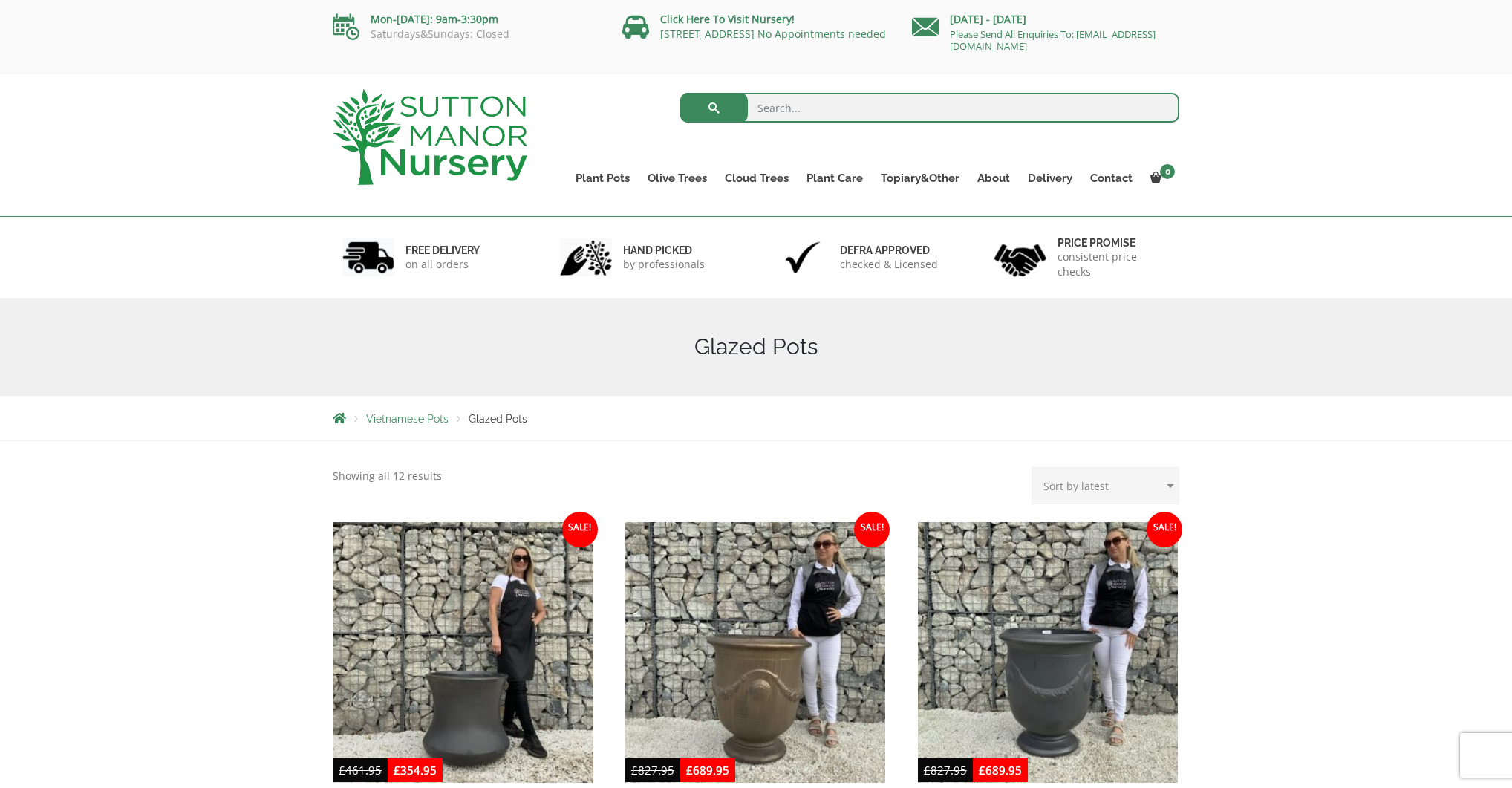
scroll to position [0, 0]
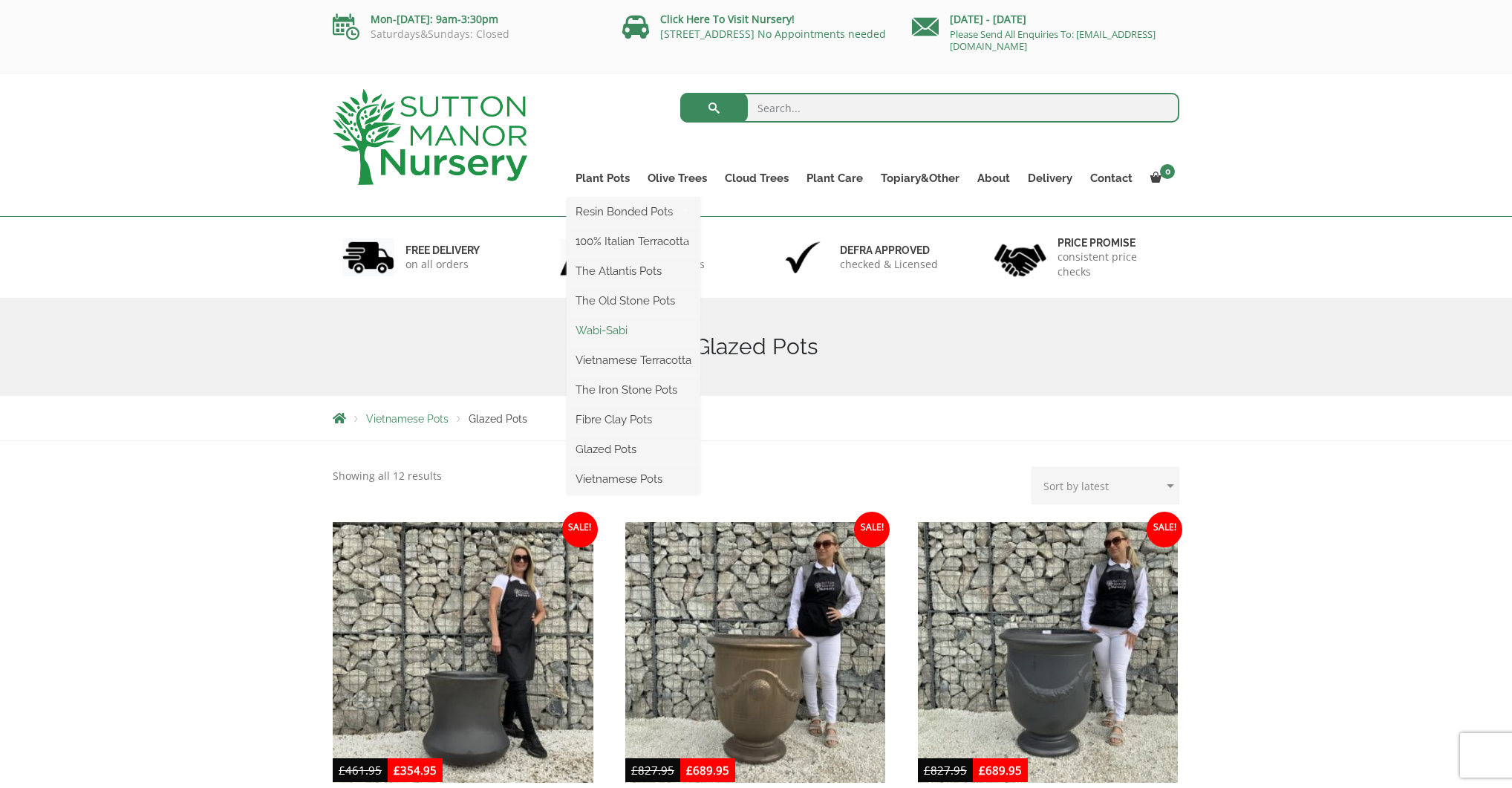
click at [615, 332] on link "Wabi-Sabi" at bounding box center [634, 330] width 134 height 23
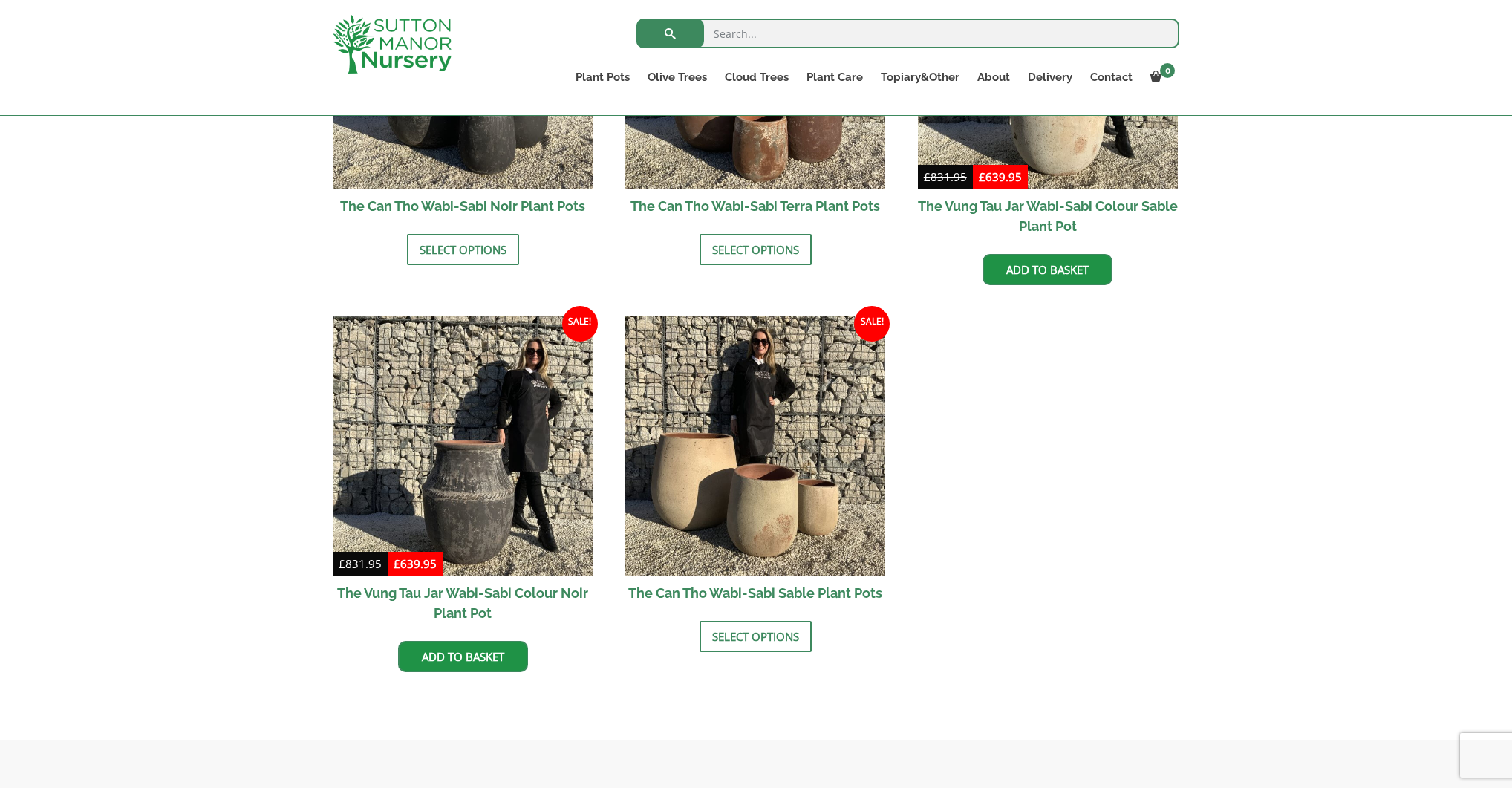
scroll to position [1730, 0]
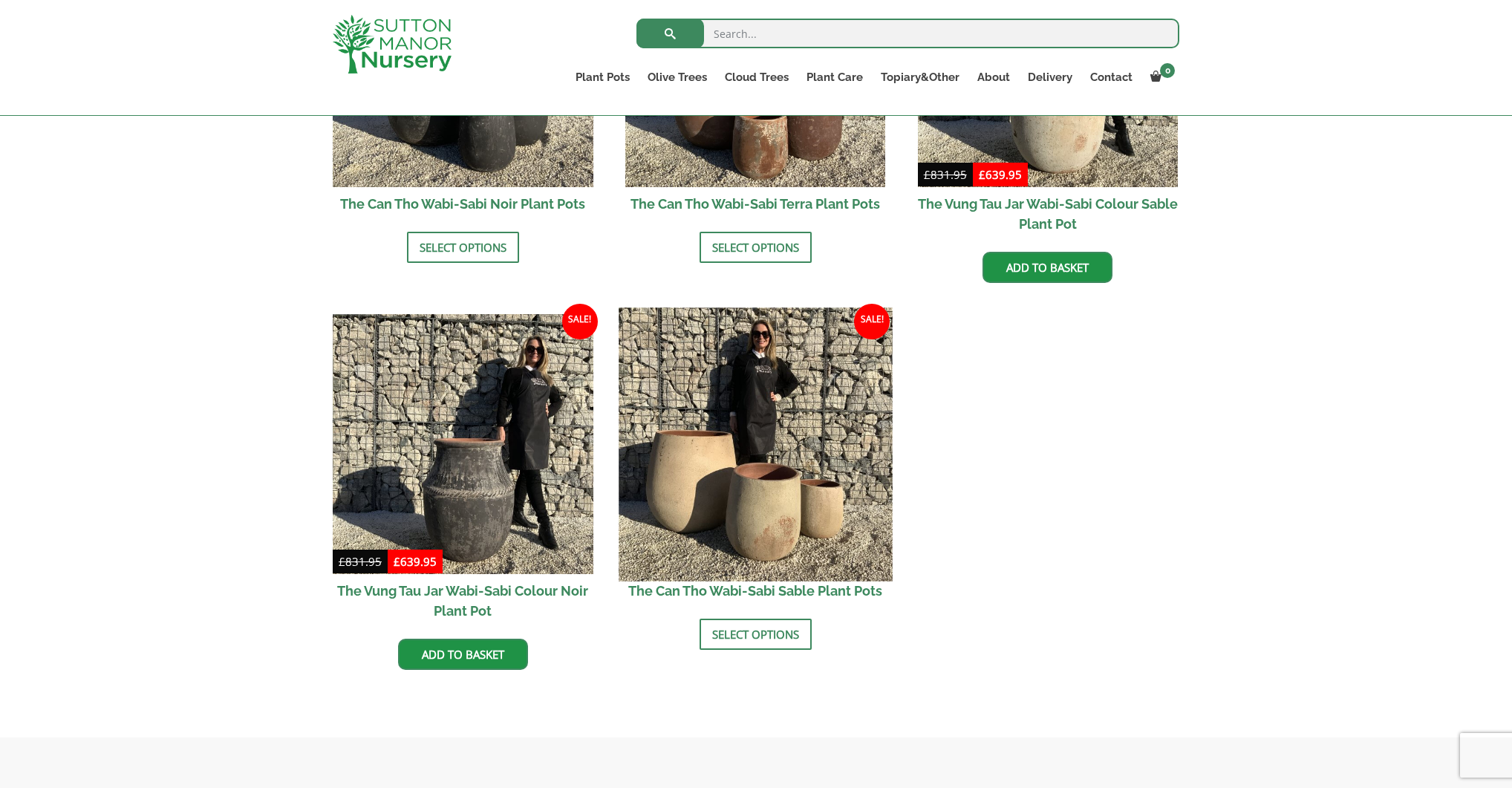
click at [767, 392] on img at bounding box center [755, 444] width 273 height 273
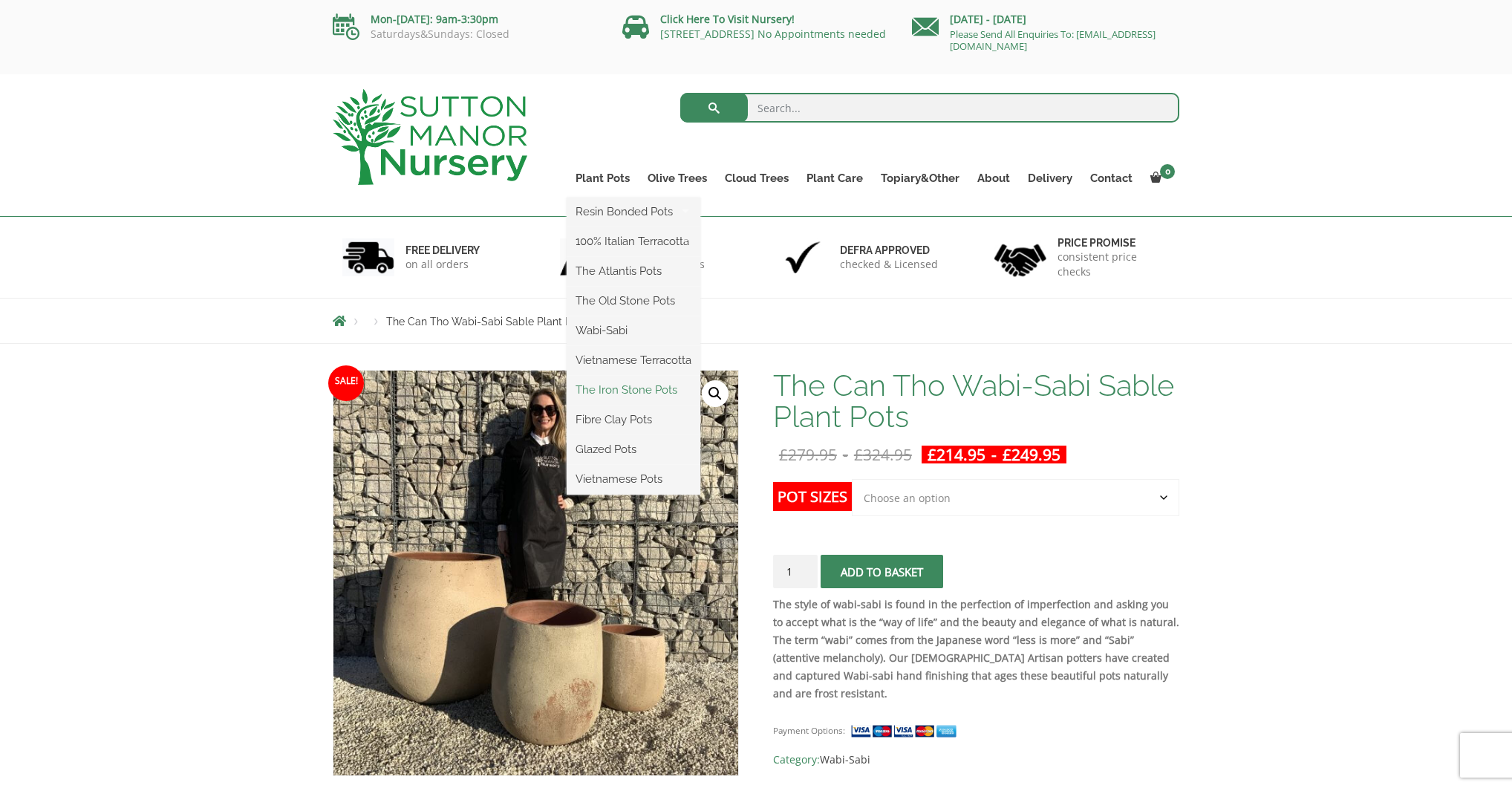
click at [654, 395] on link "The Iron Stone Pots" at bounding box center [634, 389] width 134 height 23
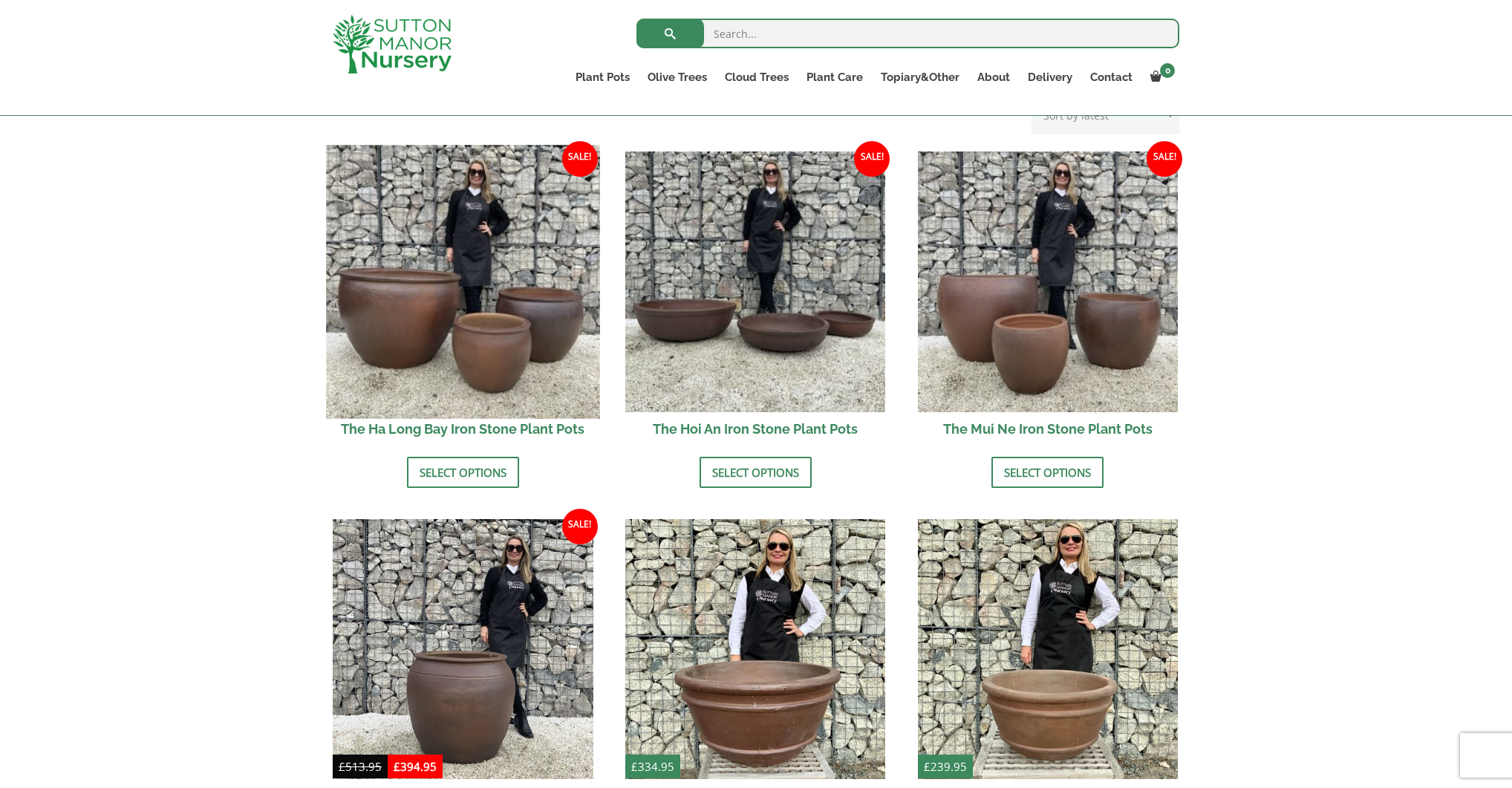
scroll to position [494, 0]
click at [499, 304] on img at bounding box center [463, 282] width 273 height 273
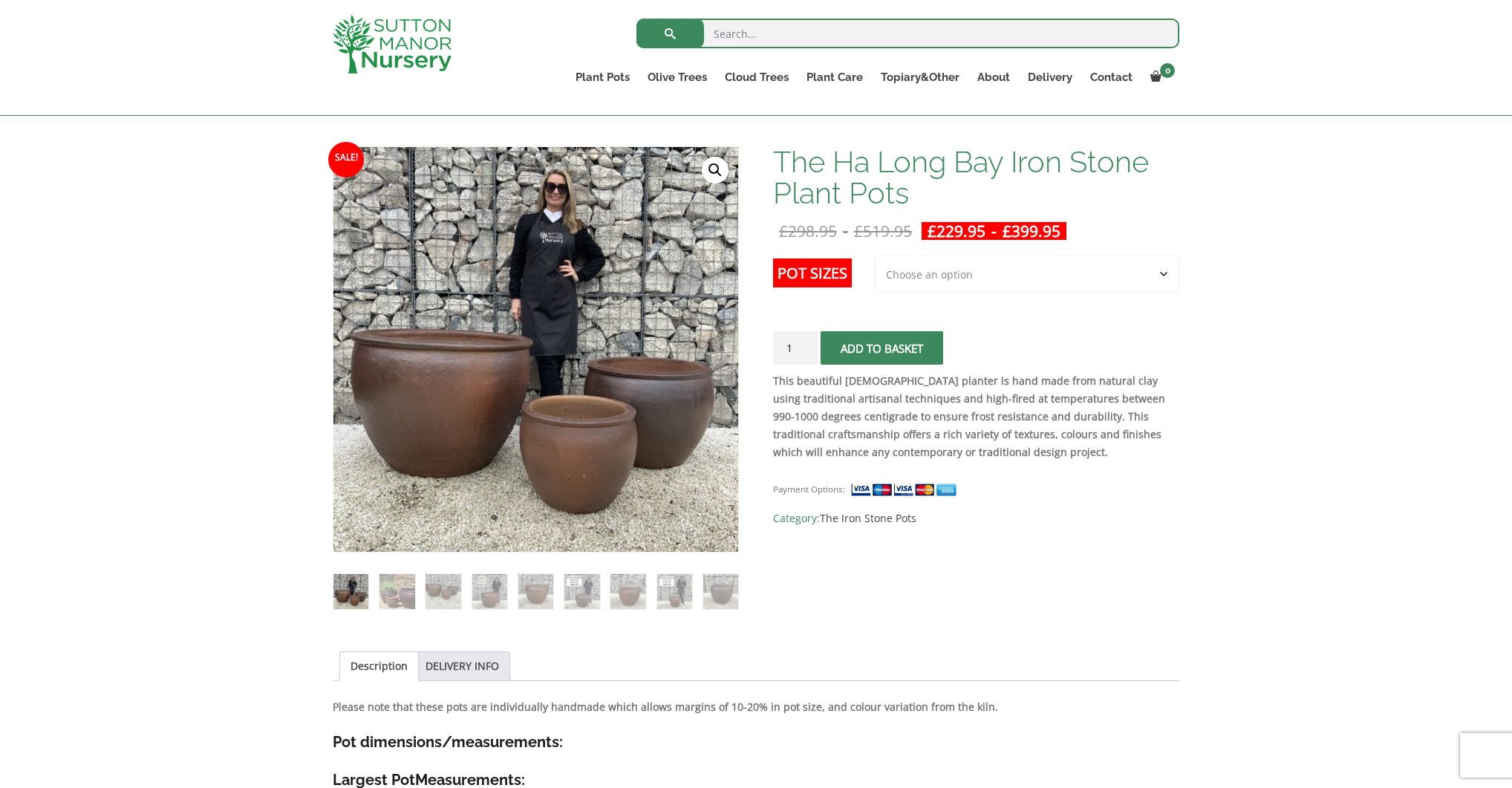
scroll to position [198, 0]
click at [685, 596] on img at bounding box center [675, 590] width 35 height 35
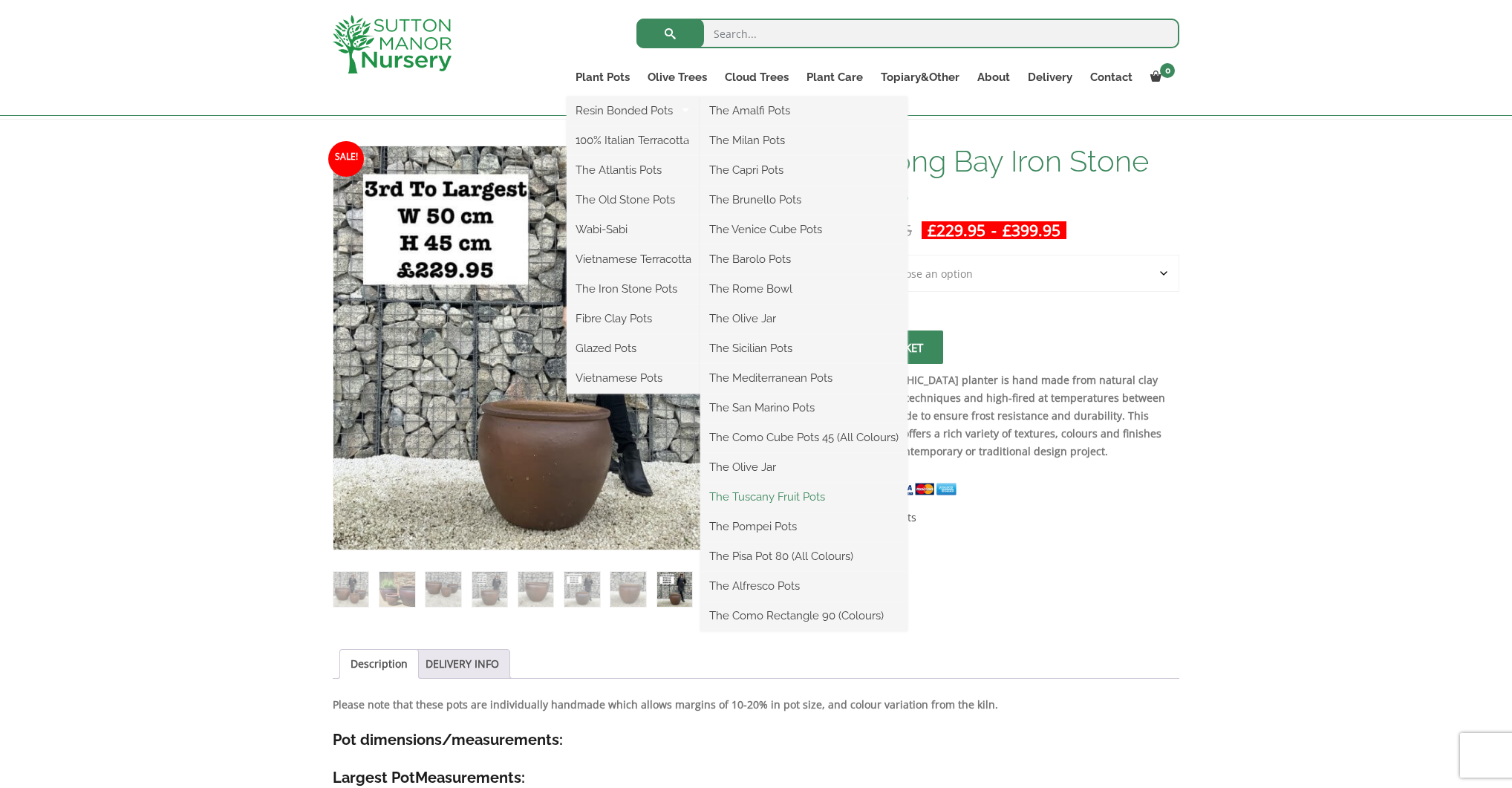
click at [813, 497] on link "The Tuscany Fruit Pots" at bounding box center [804, 497] width 207 height 23
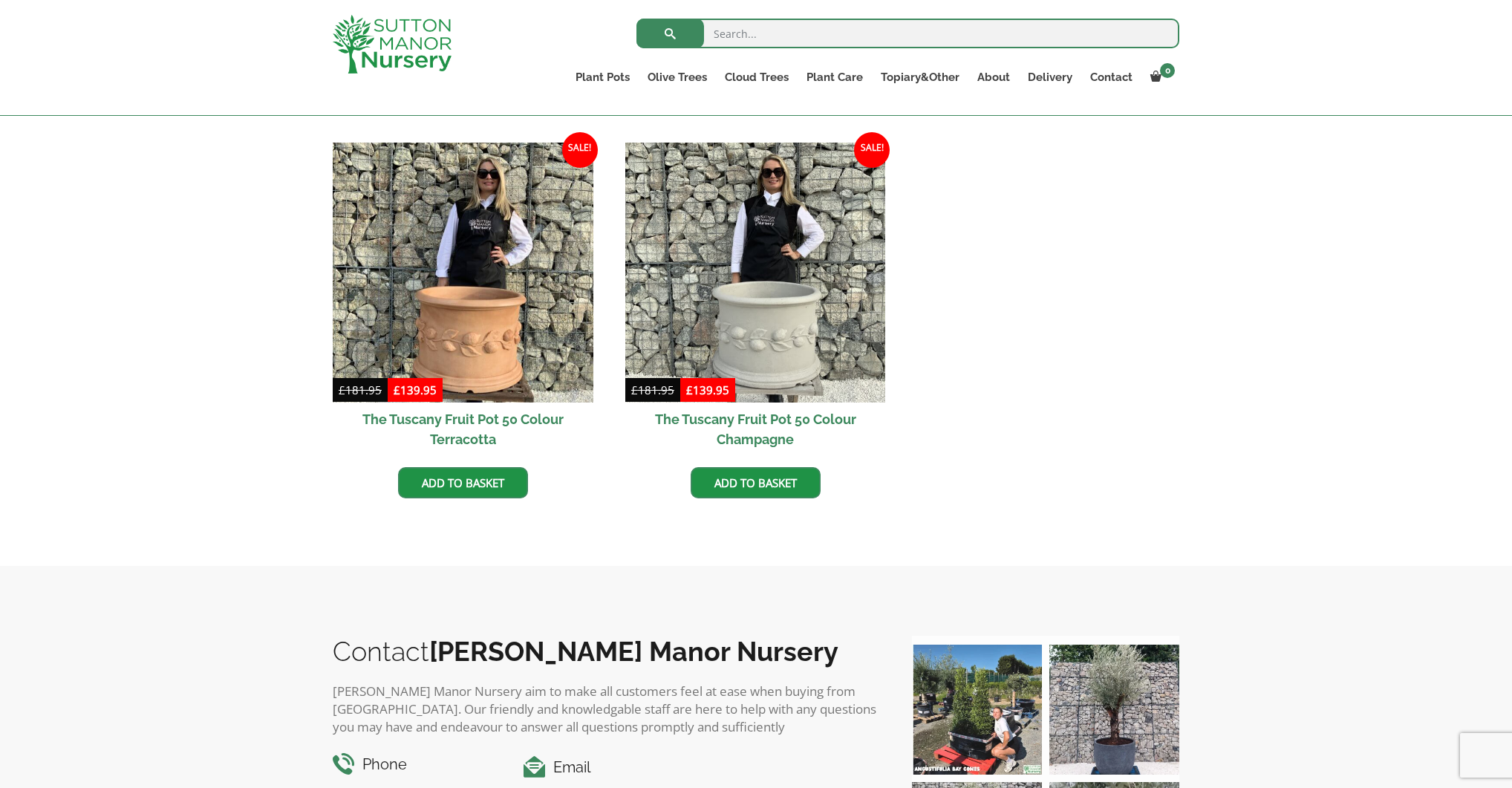
scroll to position [807, 0]
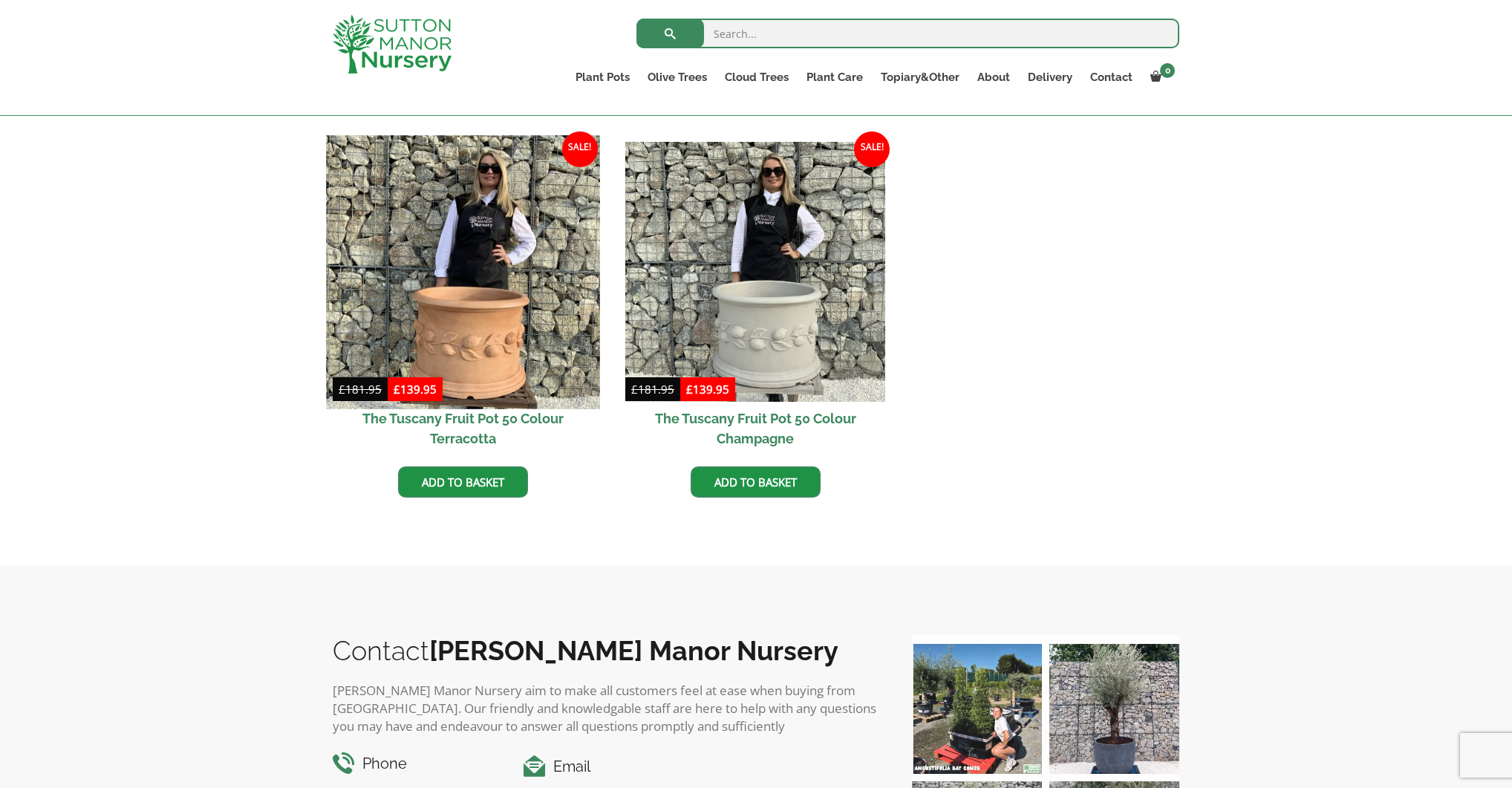
click at [495, 363] on img at bounding box center [463, 272] width 273 height 273
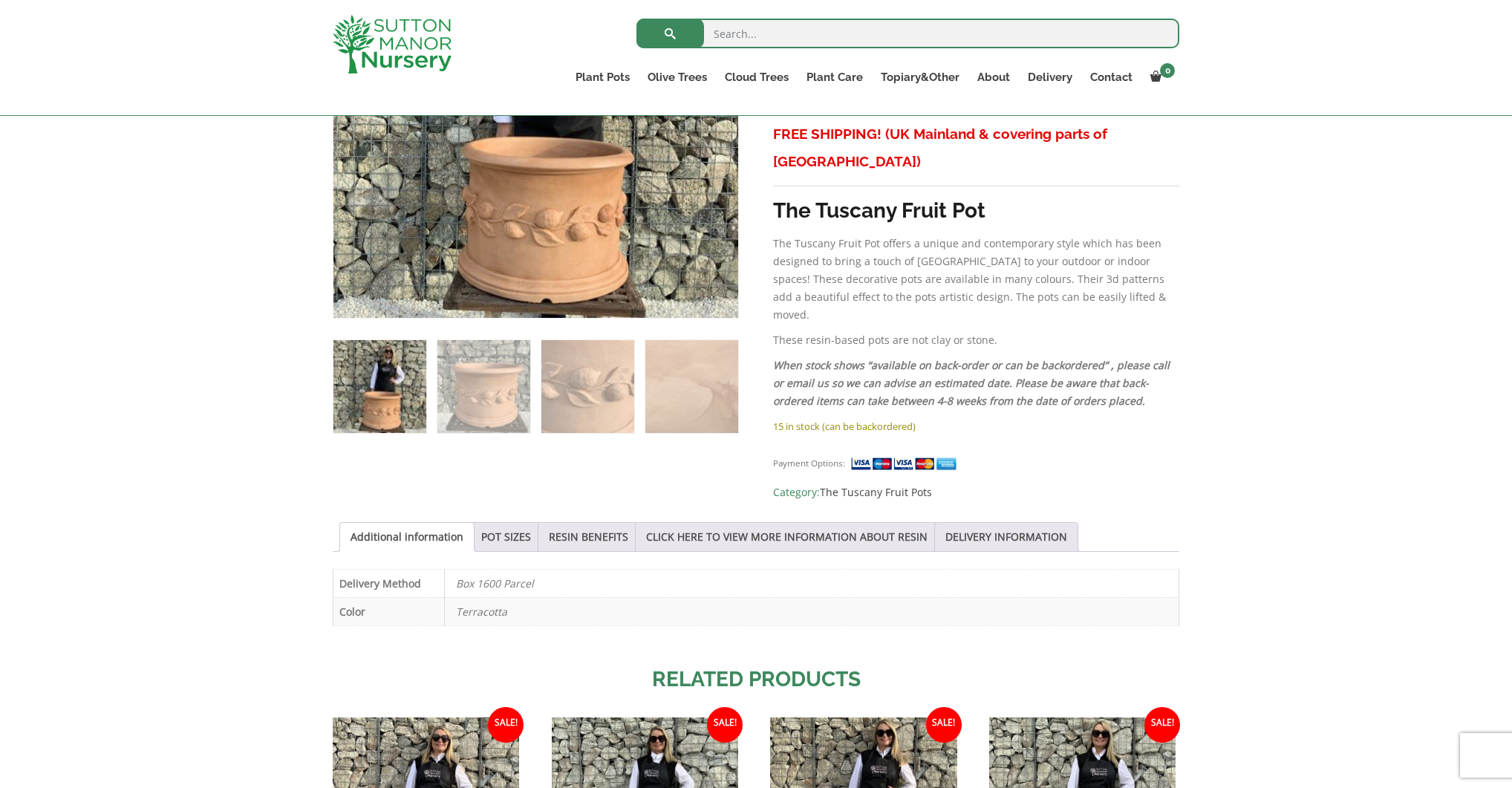
scroll to position [670, 0]
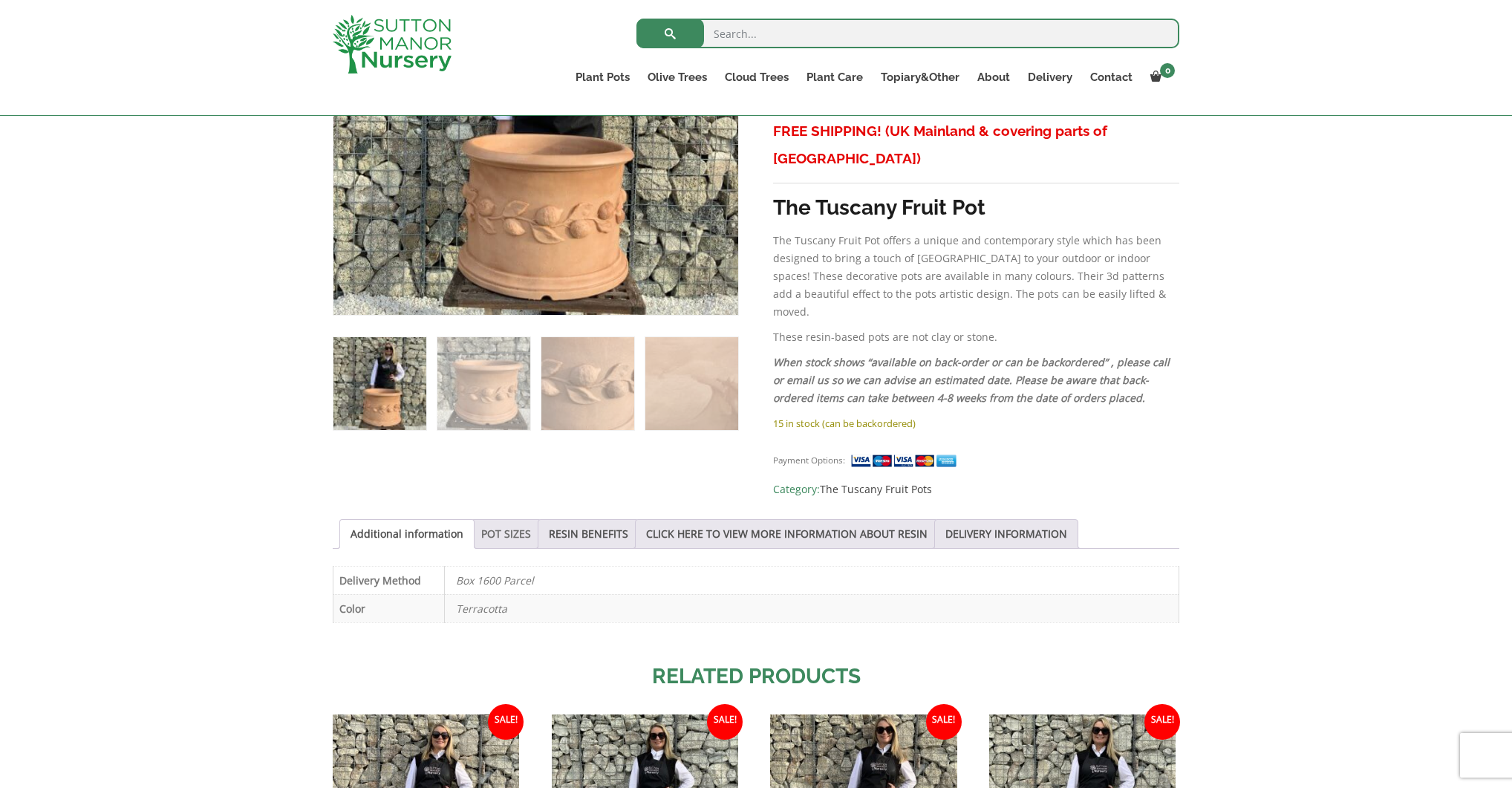
click at [509, 520] on link "POT SIZES" at bounding box center [506, 534] width 50 height 28
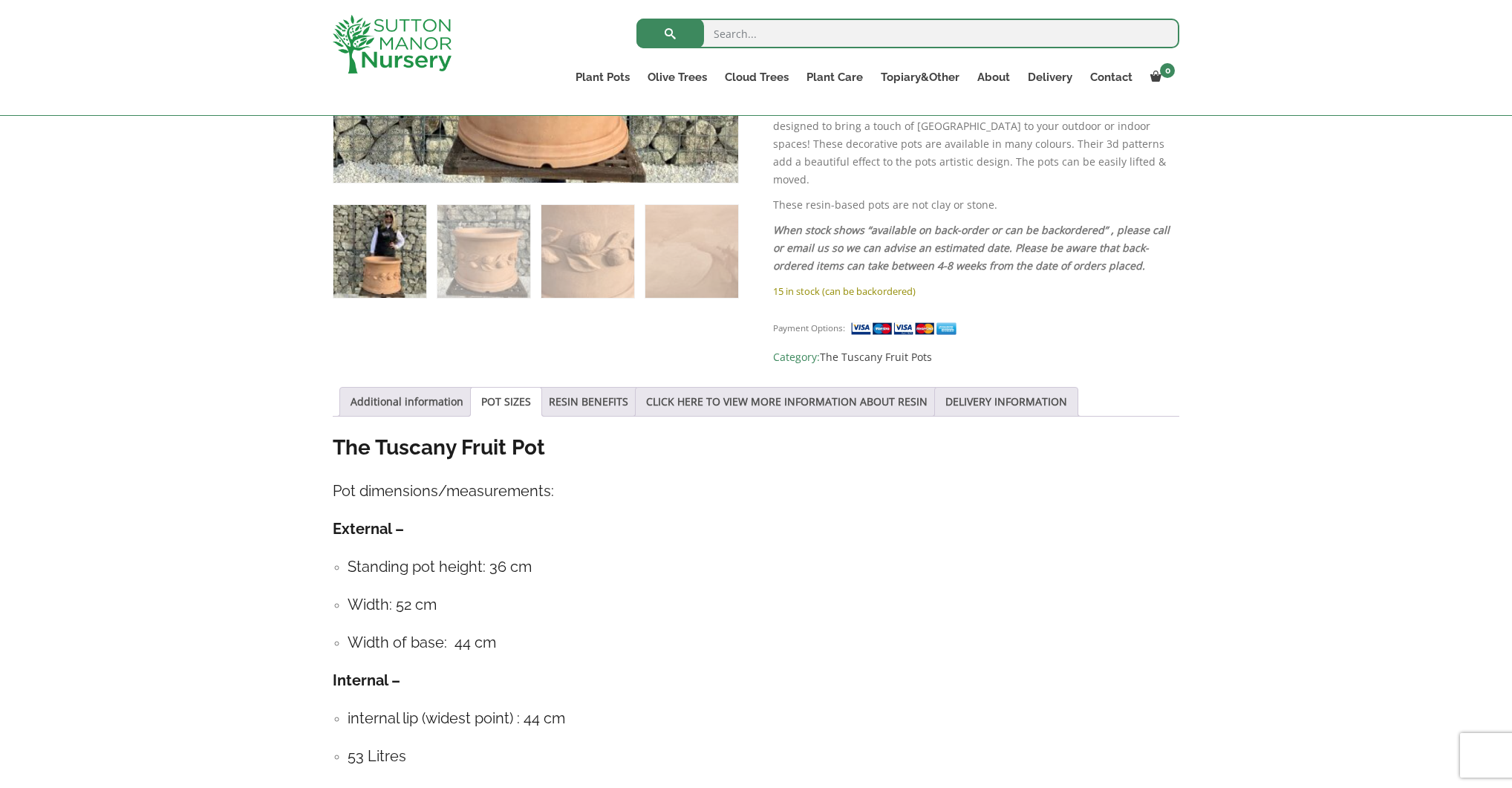
scroll to position [803, 0]
click at [601, 387] on link "RESIN BENEFITS" at bounding box center [589, 401] width 79 height 28
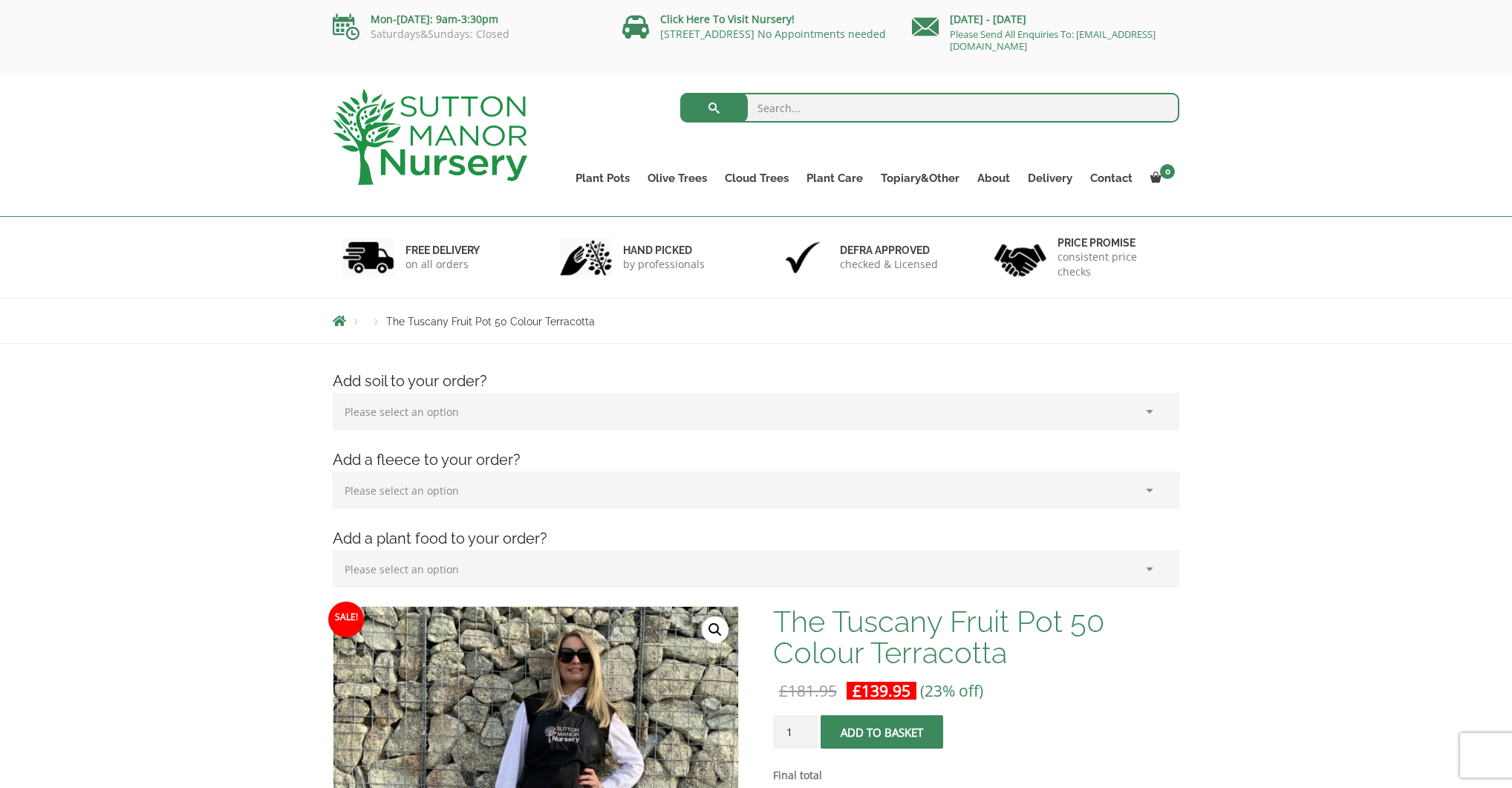
scroll to position [0, 0]
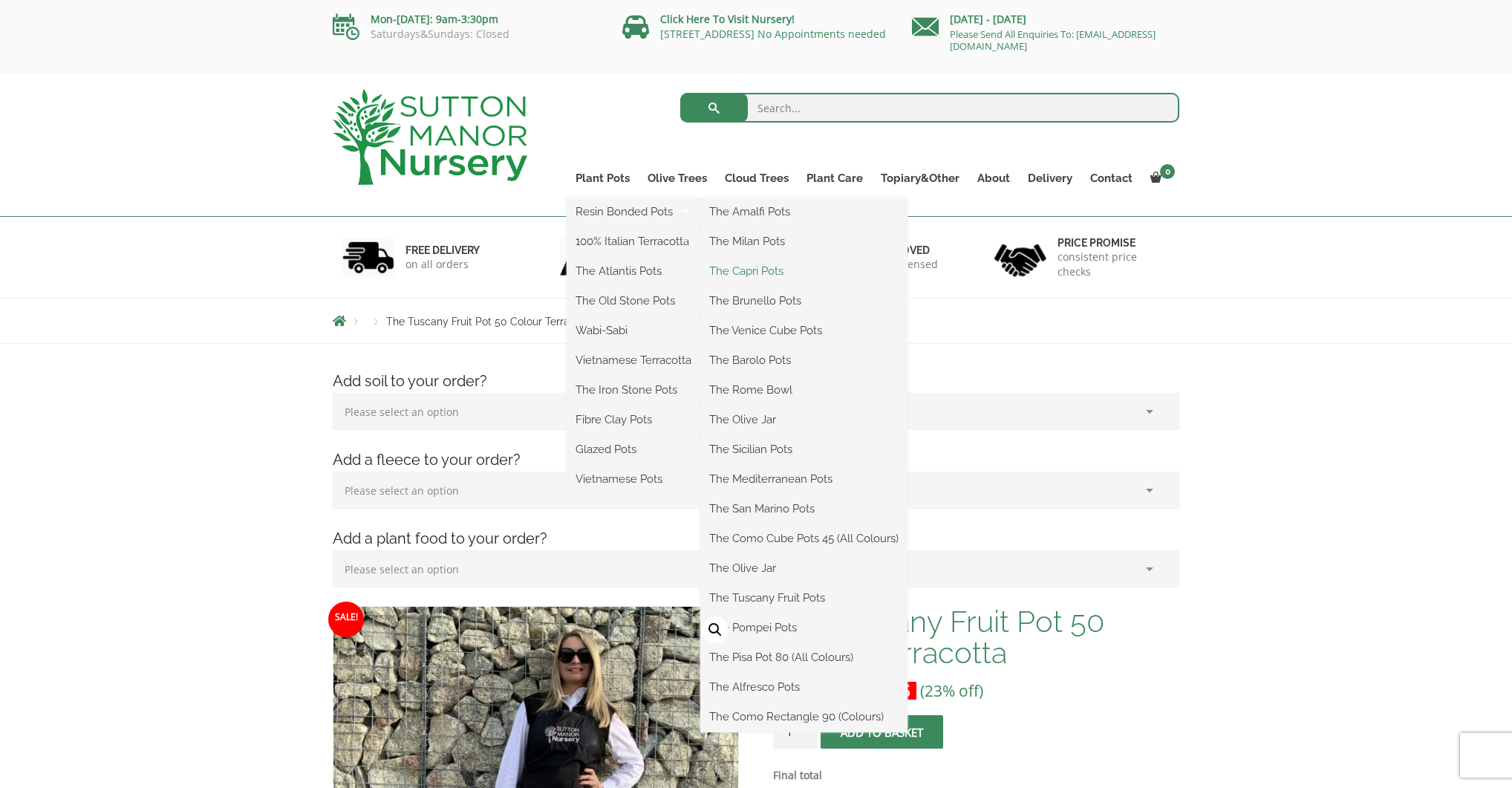
click at [758, 268] on link "The Capri Pots" at bounding box center [804, 271] width 207 height 23
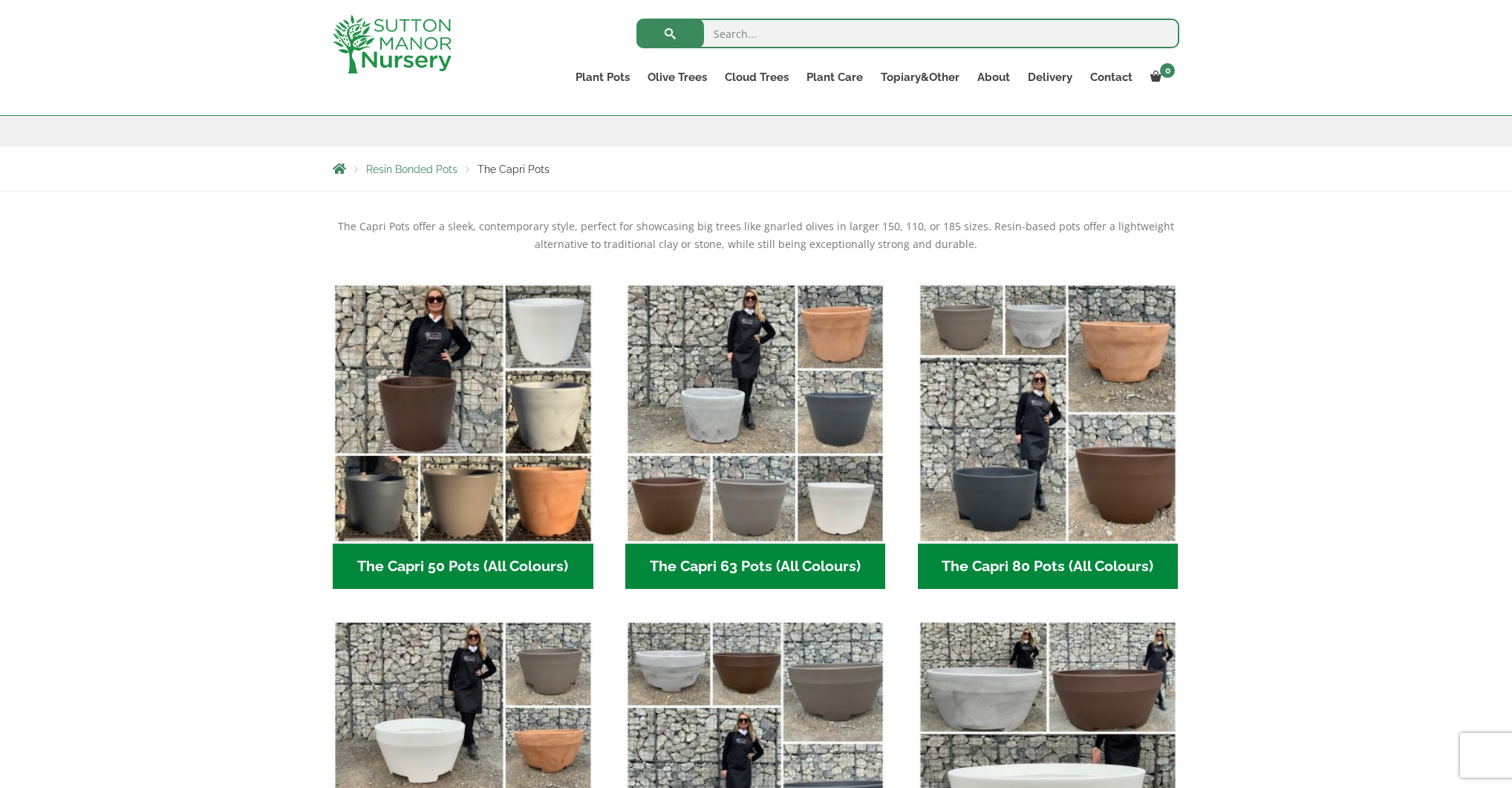
scroll to position [224, 0]
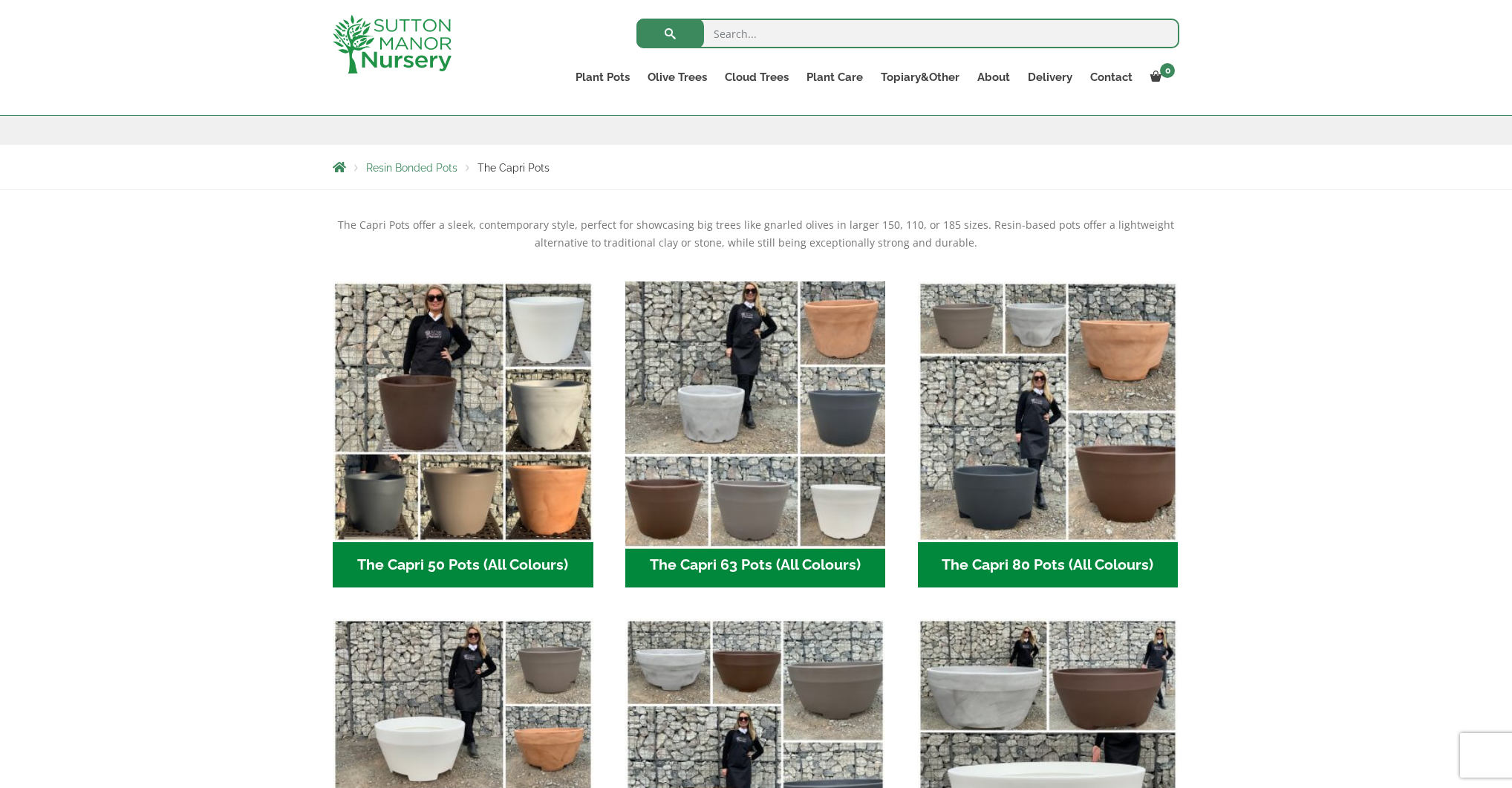
click at [840, 444] on img "Visit product category The Capri 63 Pots (All Colours)" at bounding box center [755, 411] width 273 height 273
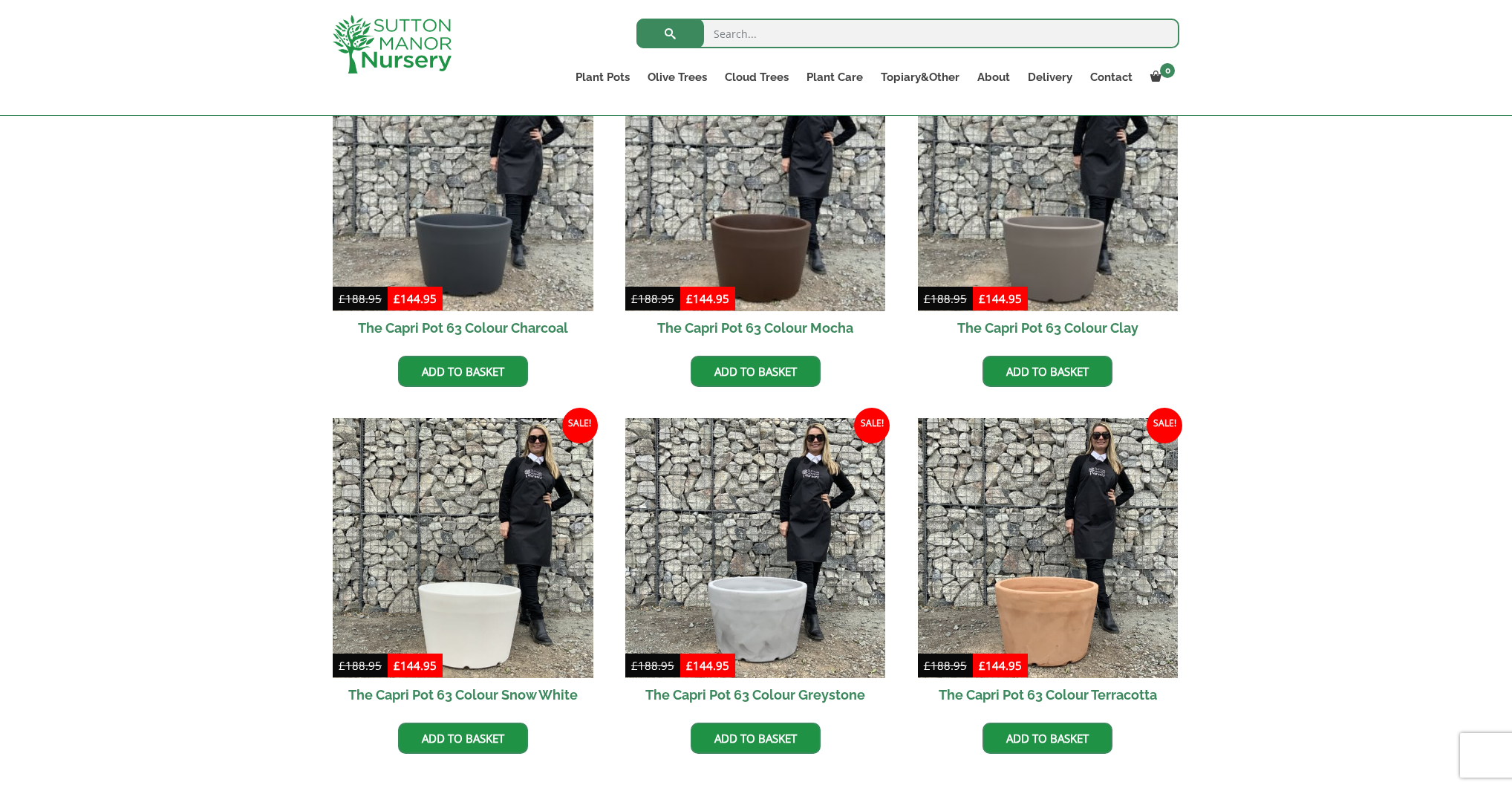
scroll to position [448, 0]
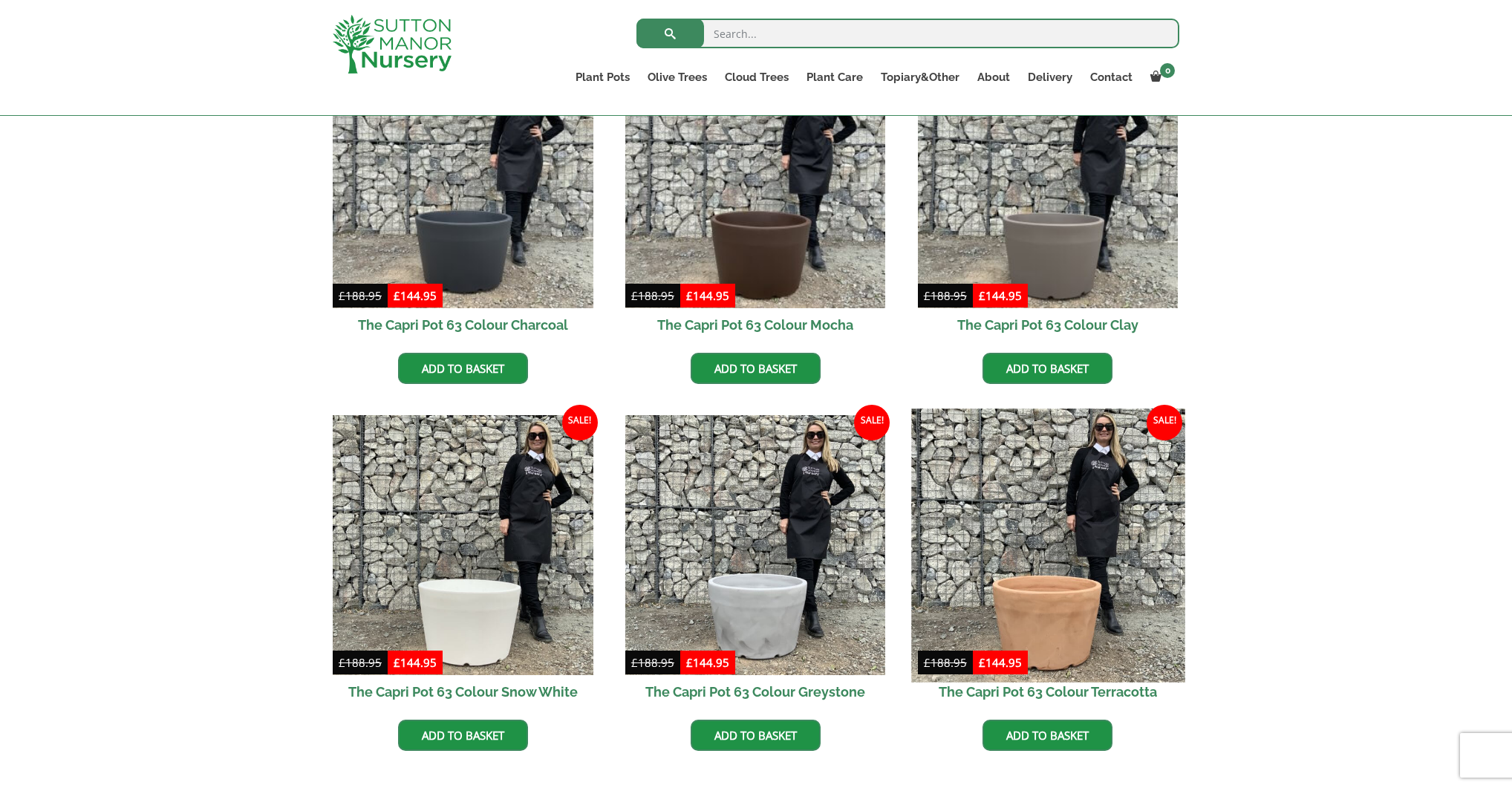
click at [1062, 623] on img at bounding box center [1048, 544] width 273 height 273
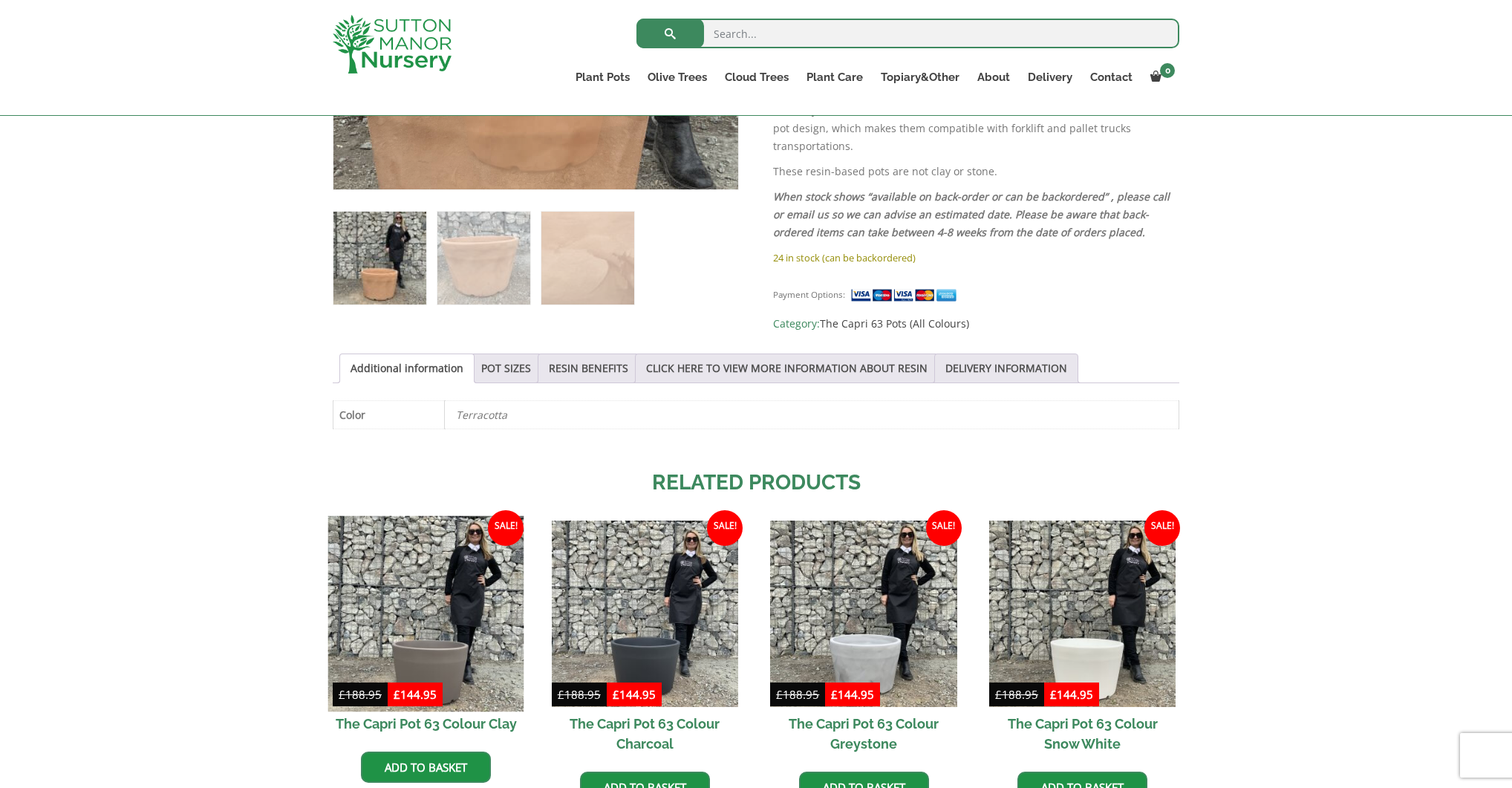
scroll to position [565, 0]
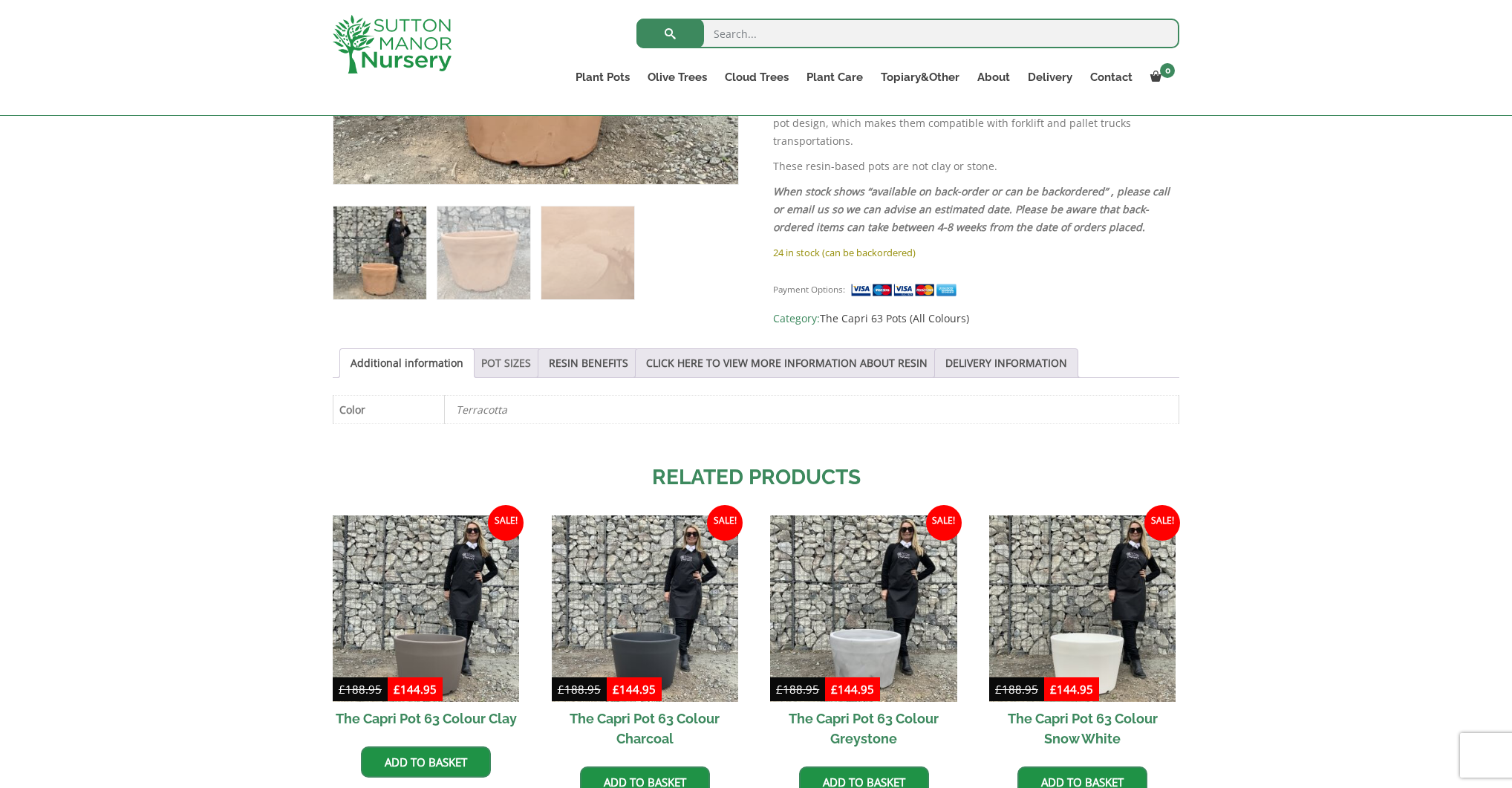
click at [505, 361] on link "POT SIZES" at bounding box center [506, 363] width 50 height 28
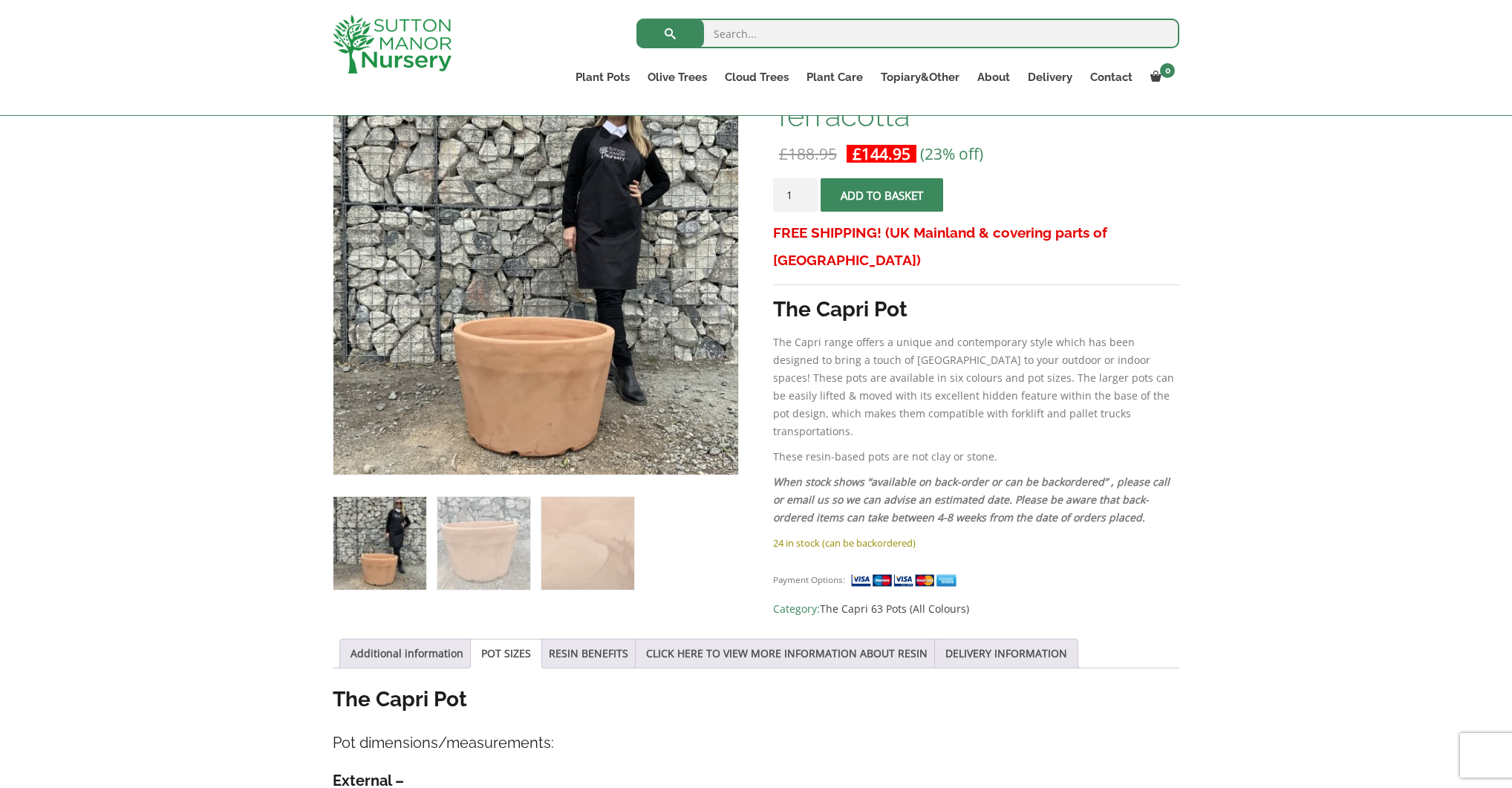
scroll to position [280, 0]
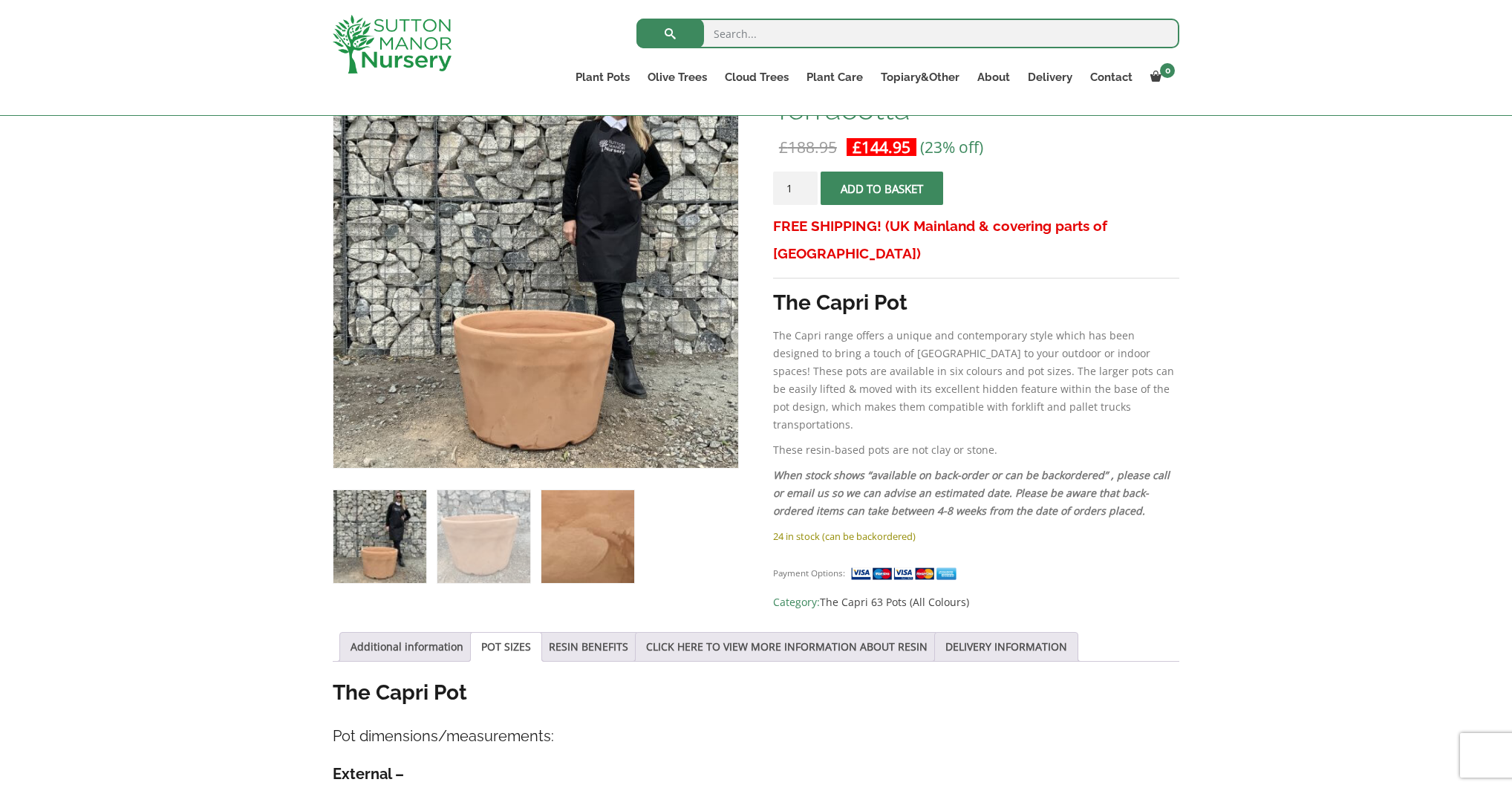
click at [579, 540] on img at bounding box center [587, 536] width 93 height 93
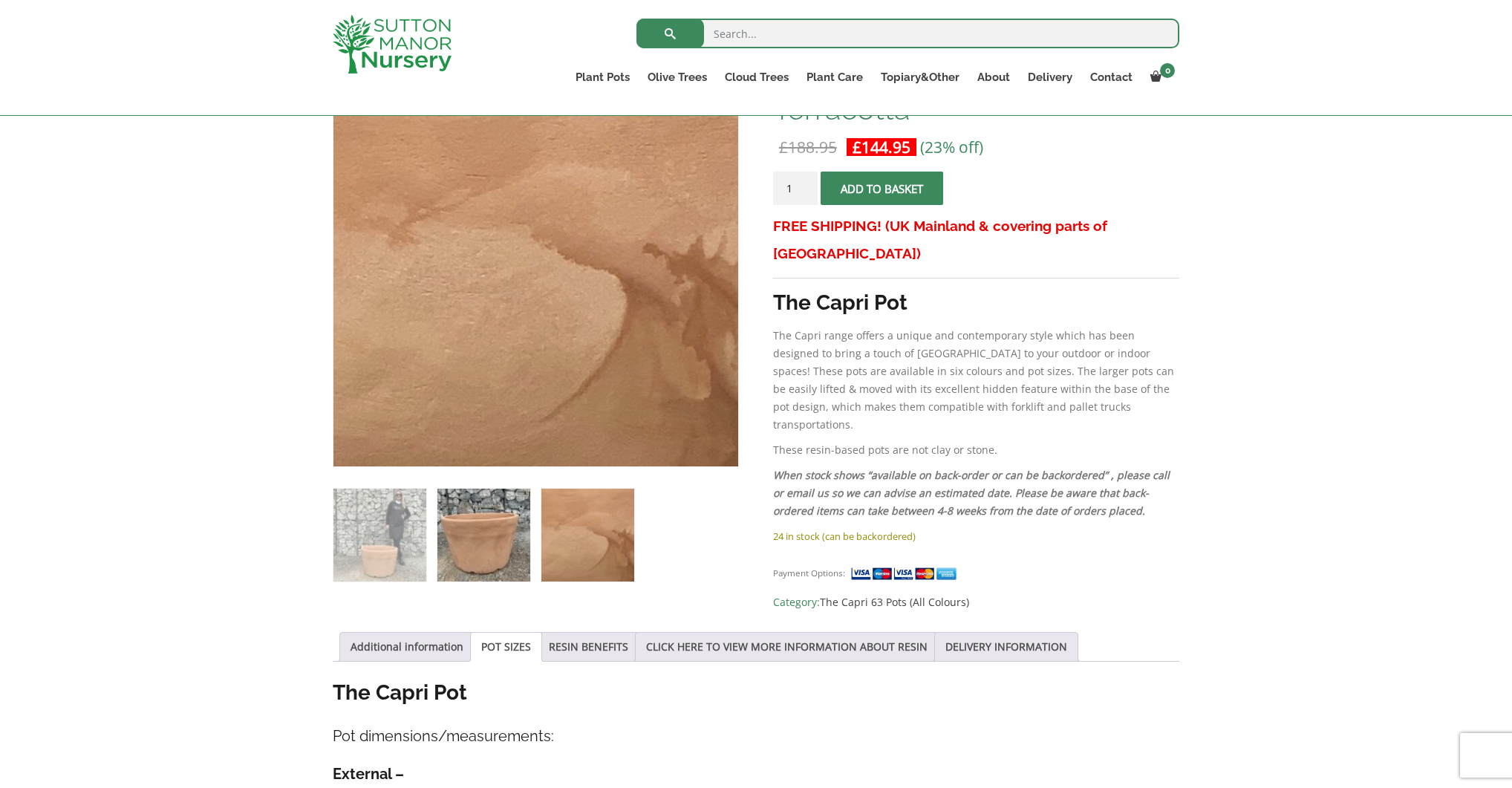
click at [492, 554] on img at bounding box center [484, 534] width 93 height 93
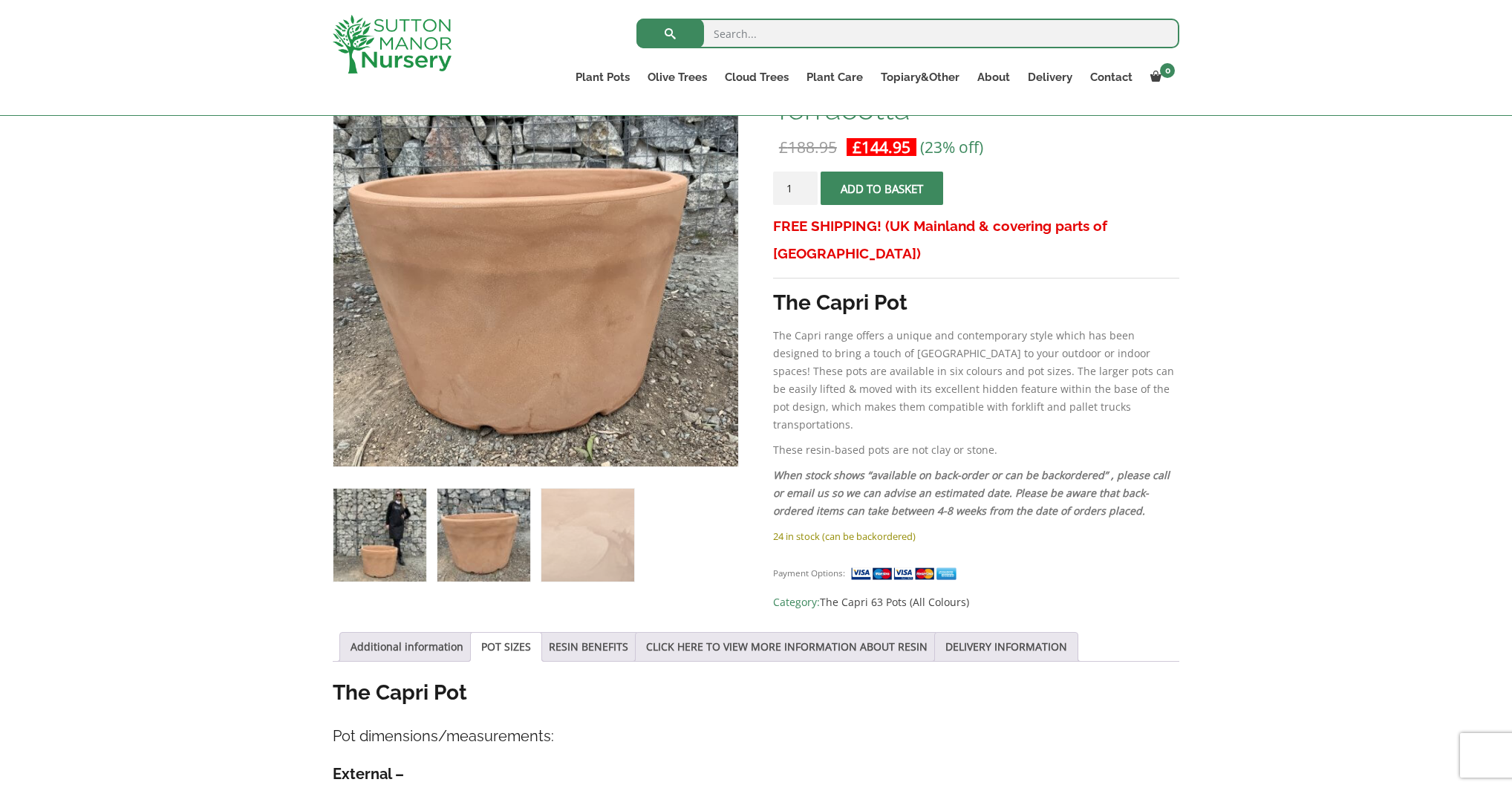
click at [397, 558] on img at bounding box center [379, 534] width 93 height 93
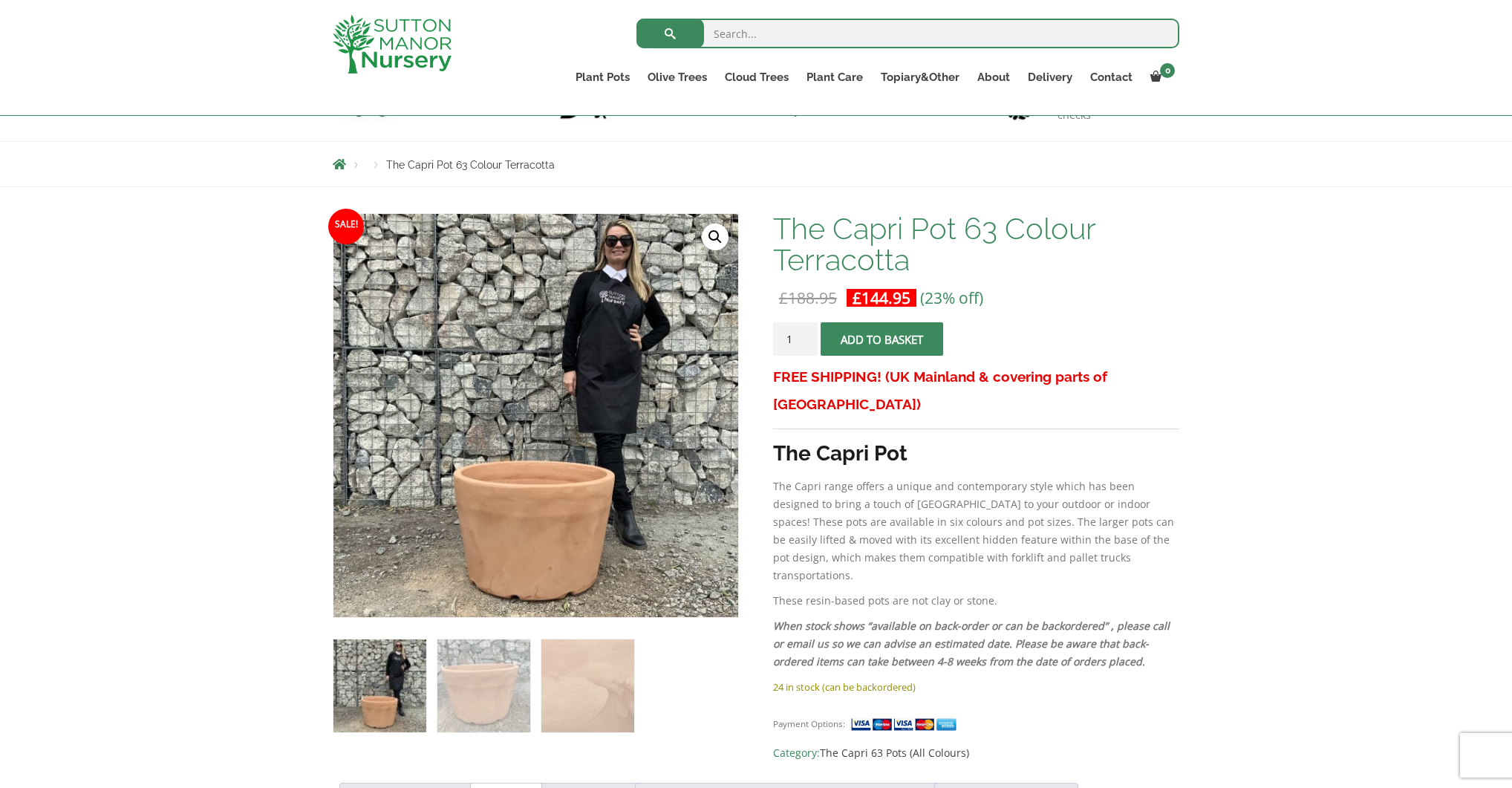
scroll to position [129, 0]
